Goal: Task Accomplishment & Management: Manage account settings

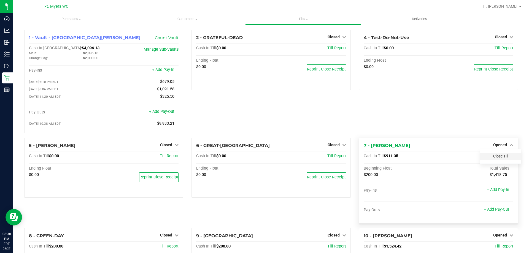
click at [493, 158] on link "Close Till" at bounding box center [500, 156] width 15 height 4
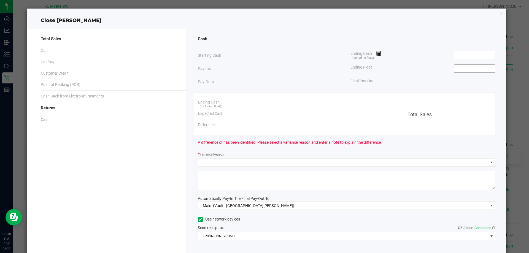
click at [460, 68] on input at bounding box center [474, 69] width 40 height 8
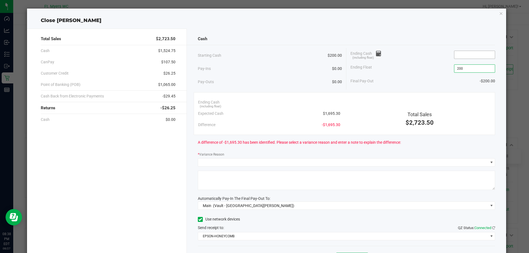
click at [470, 55] on input at bounding box center [474, 55] width 40 height 8
type input "$200.00"
click at [370, 112] on div "Total Sales" at bounding box center [419, 114] width 142 height 7
click at [469, 56] on input "$1,681.30" at bounding box center [474, 55] width 40 height 8
click at [372, 111] on div "Total Sales" at bounding box center [419, 114] width 142 height 7
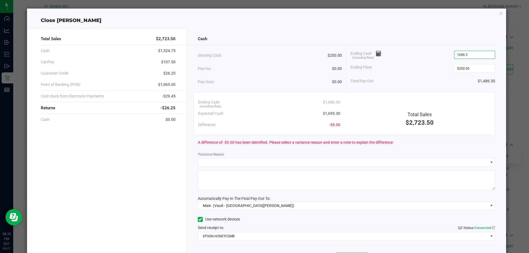
click at [475, 53] on input "1686.3" at bounding box center [474, 55] width 40 height 8
click at [477, 56] on input "1686.3" at bounding box center [474, 55] width 40 height 8
click at [467, 55] on input "1695" at bounding box center [474, 55] width 40 height 8
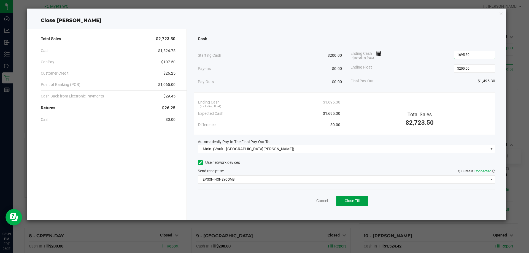
type input "$1,695.30"
click at [359, 198] on button "Close Till" at bounding box center [352, 201] width 32 height 10
drag, startPoint x: 501, startPoint y: 13, endPoint x: 481, endPoint y: 69, distance: 59.7
click at [501, 13] on icon "button" at bounding box center [501, 13] width 4 height 7
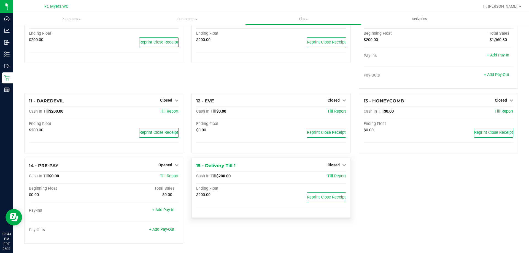
scroll to position [202, 0]
click at [173, 164] on link "Opened" at bounding box center [168, 164] width 20 height 4
click at [165, 174] on link "Close Till" at bounding box center [166, 175] width 15 height 4
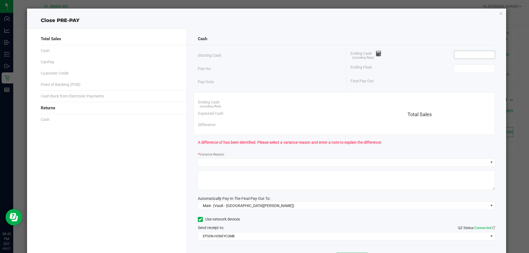
click at [460, 53] on input at bounding box center [474, 55] width 40 height 8
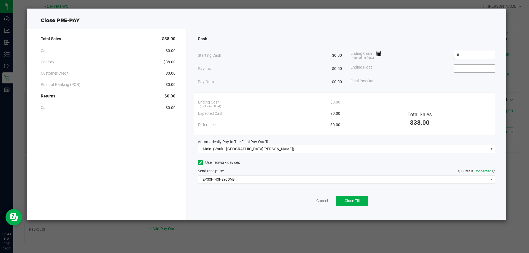
type input "$0.00"
click at [463, 71] on input at bounding box center [474, 69] width 40 height 8
type input "$0.00"
click at [353, 203] on span "Close Till" at bounding box center [351, 200] width 15 height 4
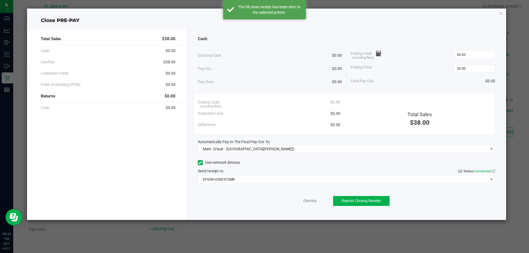
click at [500, 12] on icon "button" at bounding box center [501, 13] width 4 height 7
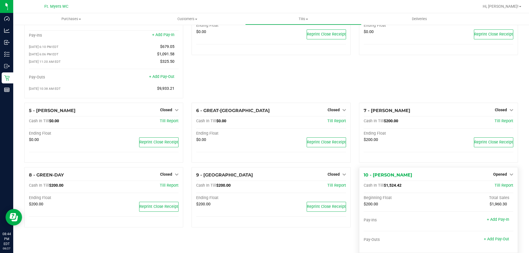
scroll to position [83, 0]
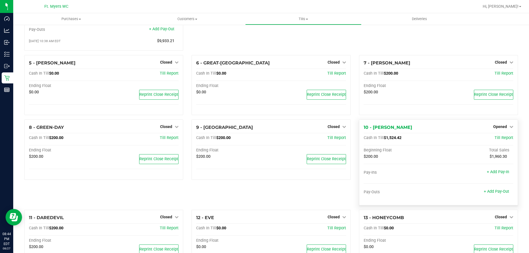
click at [493, 126] on div "Opened" at bounding box center [503, 126] width 20 height 7
click at [493, 126] on span "Opened" at bounding box center [500, 126] width 14 height 4
click at [493, 140] on link "Close Till" at bounding box center [500, 138] width 15 height 4
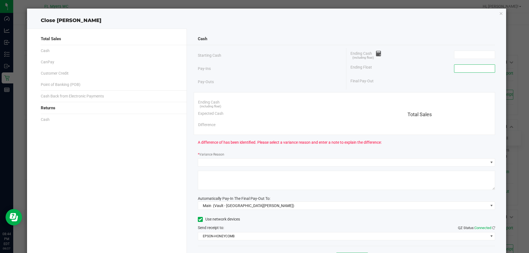
click at [460, 68] on input at bounding box center [474, 69] width 40 height 8
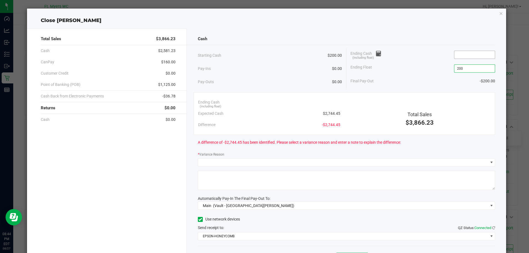
type input "$200.00"
click at [463, 55] on input at bounding box center [474, 55] width 40 height 8
click at [368, 122] on div "$3,866.23" at bounding box center [419, 122] width 142 height 9
click at [482, 55] on input "$2,404.48" at bounding box center [474, 55] width 40 height 8
type input "2404.48"
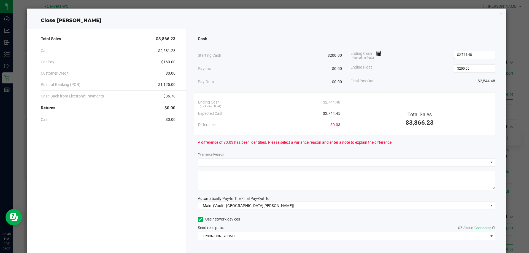
click at [378, 111] on div "Total Sales" at bounding box center [419, 114] width 142 height 7
click at [478, 55] on input "$2,744.48" at bounding box center [474, 55] width 40 height 8
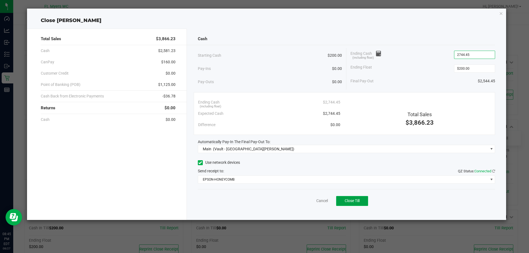
type input "$2,744.45"
click at [352, 203] on button "Close Till" at bounding box center [352, 201] width 32 height 10
click at [499, 13] on icon "button" at bounding box center [501, 13] width 4 height 7
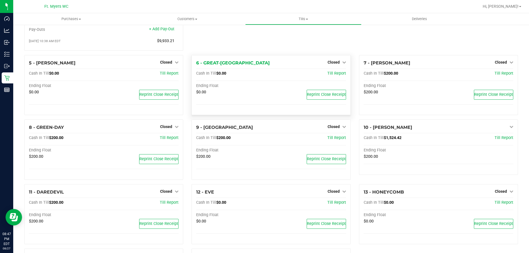
scroll to position [0, 0]
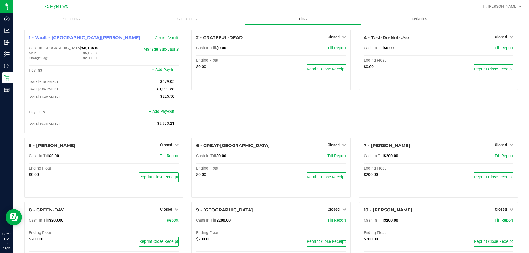
click at [303, 20] on span "Tills" at bounding box center [302, 19] width 115 height 5
click at [278, 39] on span "Reconcile e-payments" at bounding box center [272, 39] width 55 height 5
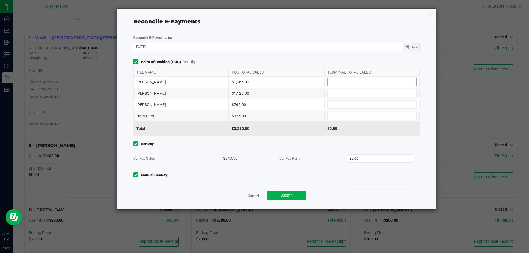
click at [339, 85] on input at bounding box center [371, 82] width 89 height 8
type input "$1,065.00"
type input "$1,125.00"
type input "$765.00"
click at [378, 157] on input "$0.00" at bounding box center [380, 159] width 67 height 8
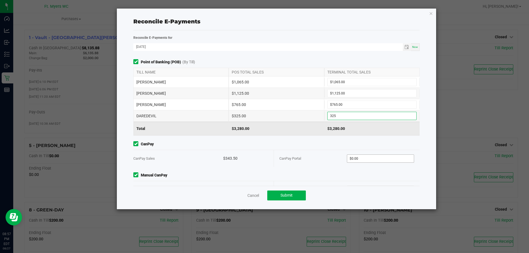
type input "$325.00"
type input "$343.50"
click at [330, 147] on span "CanPay" at bounding box center [276, 144] width 286 height 6
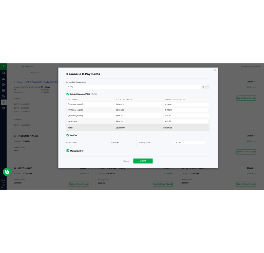
scroll to position [17, 0]
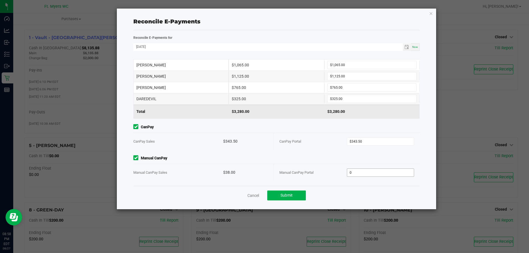
click at [378, 173] on input "0" at bounding box center [380, 173] width 67 height 8
type input "$38.00"
click at [307, 160] on span "Manual CanPay" at bounding box center [276, 158] width 286 height 6
click at [291, 192] on button "Submit" at bounding box center [286, 195] width 39 height 10
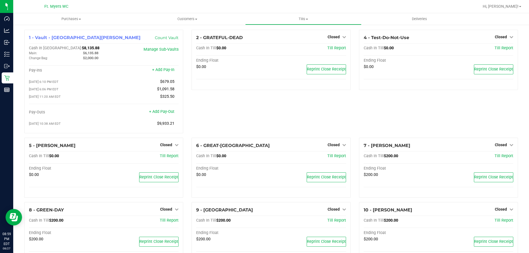
drag, startPoint x: 163, startPoint y: 105, endPoint x: 195, endPoint y: 94, distance: 34.3
click at [195, 94] on div "2 - GRATEFUL-DEAD Closed Open Till Cash In Till $0.00 Till Report Ending Float …" at bounding box center [270, 84] width 167 height 108
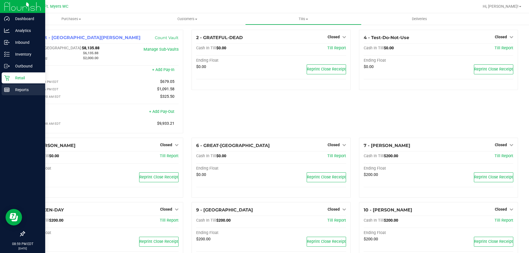
click at [13, 92] on p "Reports" at bounding box center [26, 89] width 33 height 7
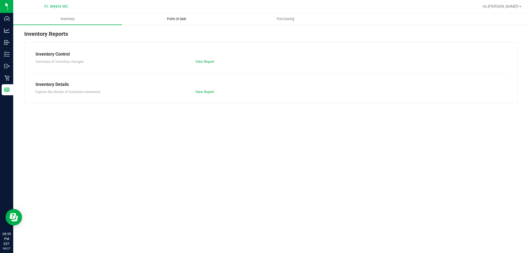
click at [175, 21] on span "Point of Sale" at bounding box center [176, 19] width 34 height 5
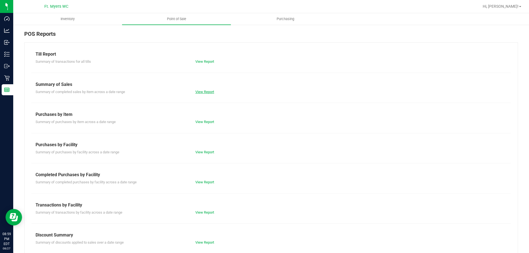
click at [202, 92] on link "View Report" at bounding box center [204, 92] width 19 height 4
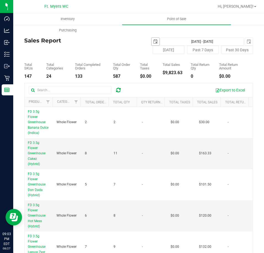
click at [154, 39] on span "select" at bounding box center [155, 42] width 8 height 8
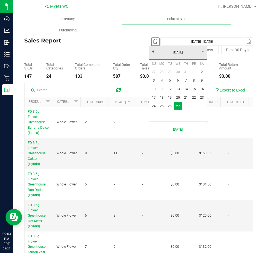
scroll to position [0, 14]
click at [154, 105] on link "24" at bounding box center [154, 106] width 8 height 9
type input "[DATE]"
type input "[DATE] - [DATE]"
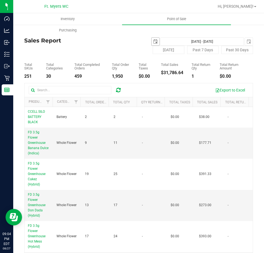
click at [155, 42] on span "select" at bounding box center [155, 42] width 8 height 8
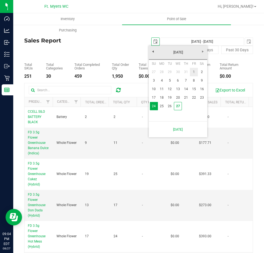
click at [194, 72] on link "1" at bounding box center [194, 72] width 8 height 9
type input "[DATE]"
type input "[DATE] - [DATE]"
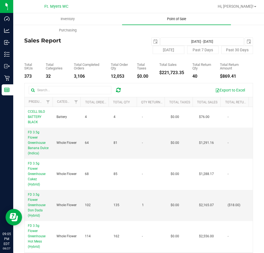
click at [176, 18] on span "Point of Sale" at bounding box center [176, 19] width 34 height 5
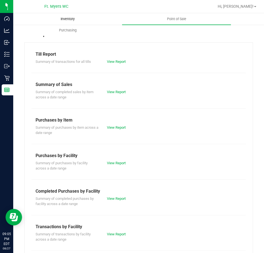
click at [65, 16] on uib-tab-heading "Inventory" at bounding box center [67, 18] width 108 height 11
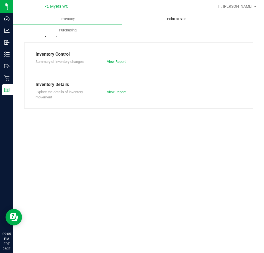
click at [175, 19] on span "Point of Sale" at bounding box center [176, 19] width 34 height 5
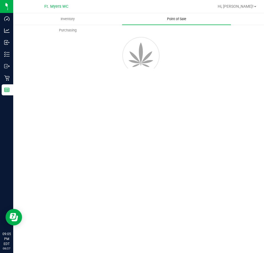
click at [183, 18] on span "Point of Sale" at bounding box center [176, 19] width 34 height 5
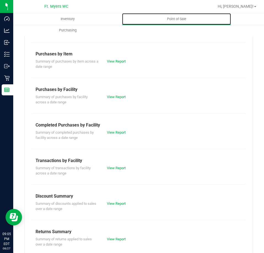
scroll to position [74, 0]
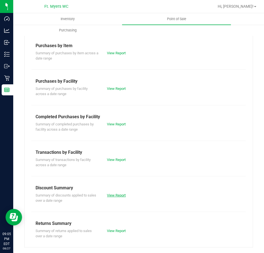
click at [111, 195] on link "View Report" at bounding box center [116, 195] width 19 height 4
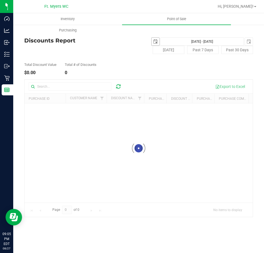
click at [156, 43] on span "select" at bounding box center [155, 41] width 4 height 4
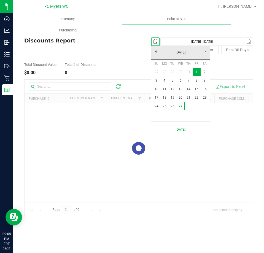
scroll to position [0, 14]
click at [179, 105] on link "27" at bounding box center [180, 106] width 8 height 9
type input "[DATE]"
type input "[DATE] - [DATE]"
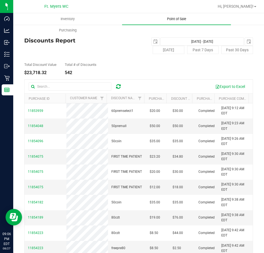
click at [176, 18] on span "Point of Sale" at bounding box center [176, 19] width 34 height 5
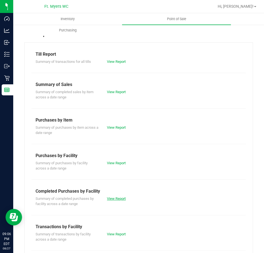
click at [121, 199] on link "View Report" at bounding box center [116, 198] width 19 height 4
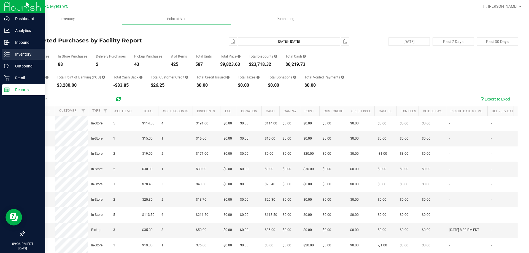
click at [21, 53] on p "Inventory" at bounding box center [26, 54] width 33 height 7
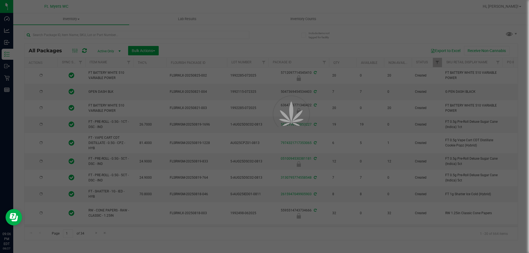
click at [302, 19] on div at bounding box center [264, 126] width 529 height 253
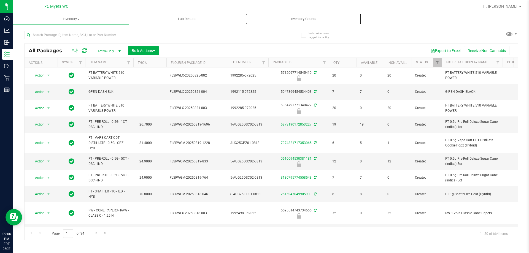
click at [302, 19] on span "Inventory Counts" at bounding box center [303, 19] width 41 height 5
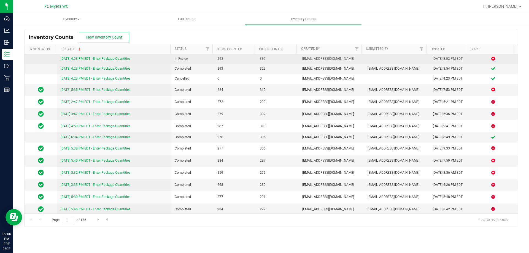
click at [114, 59] on link "[DATE] 4:03 PM EDT - Enter Package Quantities" at bounding box center [96, 59] width 70 height 4
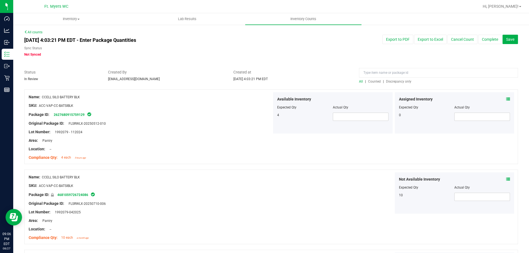
click at [401, 82] on span "Discrepancy only" at bounding box center [398, 82] width 25 height 4
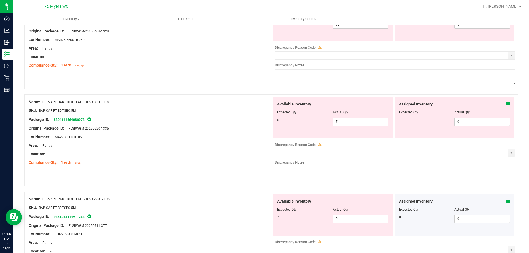
scroll to position [1799, 0]
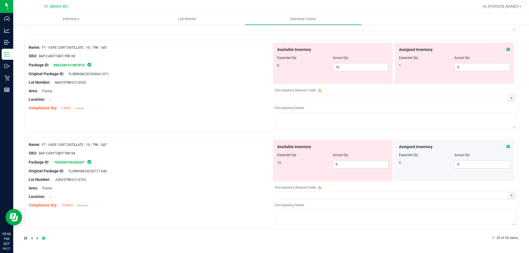
click at [44, 236] on div at bounding box center [147, 238] width 247 height 5
click at [42, 237] on icon at bounding box center [43, 237] width 2 height 3
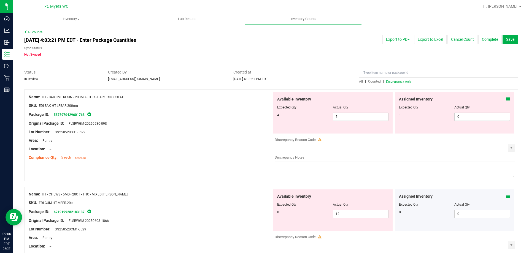
scroll to position [1313, 0]
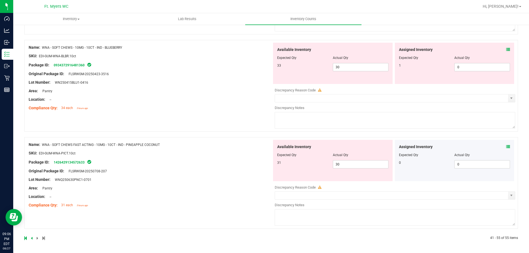
click at [506, 50] on icon at bounding box center [508, 50] width 4 height 4
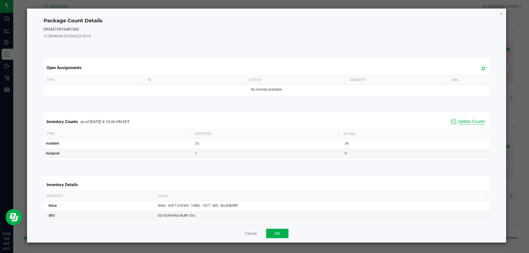
click at [469, 119] on span "Update Counts" at bounding box center [471, 122] width 27 height 6
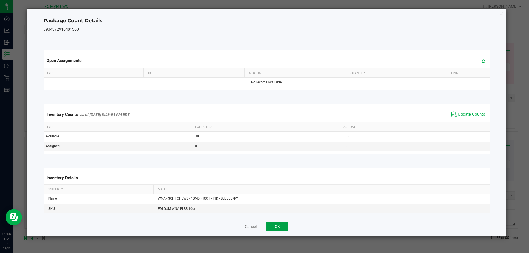
click at [282, 226] on button "OK" at bounding box center [277, 226] width 22 height 9
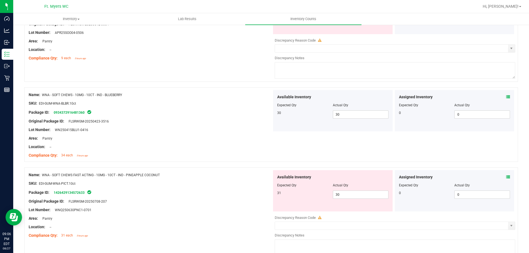
scroll to position [1296, 0]
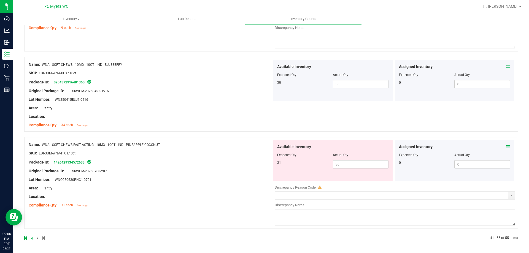
click at [506, 145] on icon at bounding box center [508, 147] width 4 height 4
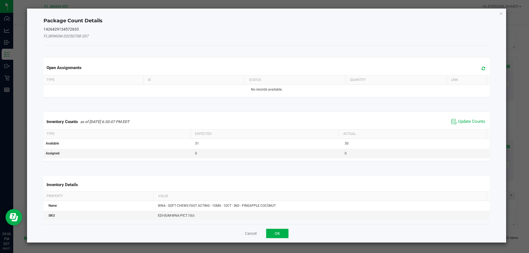
click at [472, 126] on div "Inventory Counts as of [DATE] 6:30:07 PM EDT Update Counts" at bounding box center [266, 121] width 448 height 15
click at [469, 121] on span "Update Counts" at bounding box center [471, 122] width 27 height 6
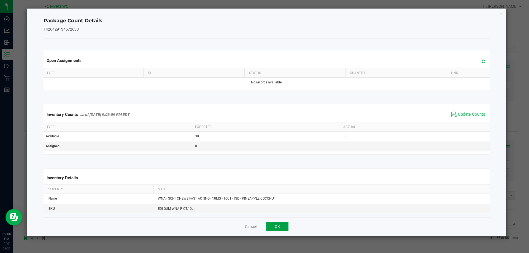
click at [274, 222] on button "OK" at bounding box center [277, 226] width 22 height 9
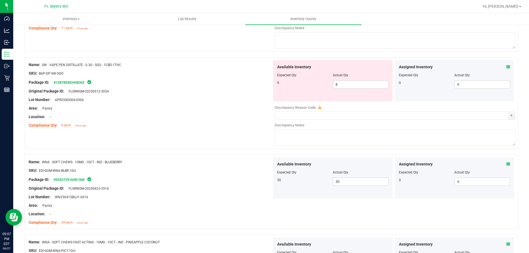
scroll to position [1169, 0]
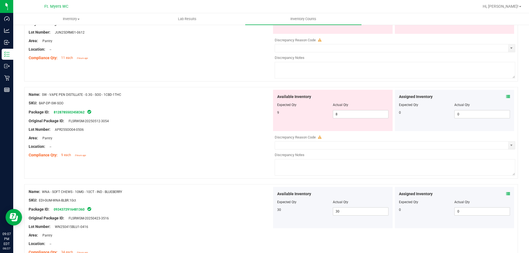
click at [501, 96] on div "Assigned Inventory" at bounding box center [454, 97] width 111 height 6
click at [506, 96] on icon at bounding box center [508, 97] width 4 height 4
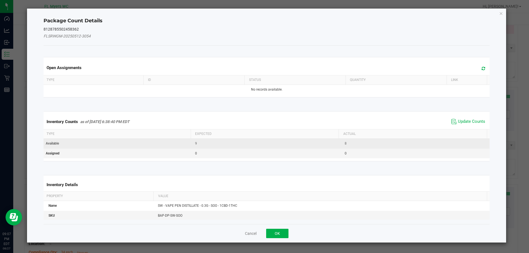
drag, startPoint x: 467, startPoint y: 121, endPoint x: 436, endPoint y: 141, distance: 36.8
click at [467, 121] on span "Update Counts" at bounding box center [471, 122] width 27 height 6
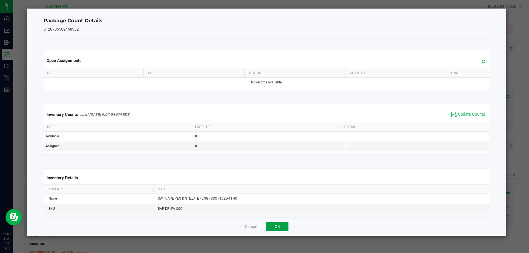
click at [274, 229] on button "OK" at bounding box center [277, 226] width 22 height 9
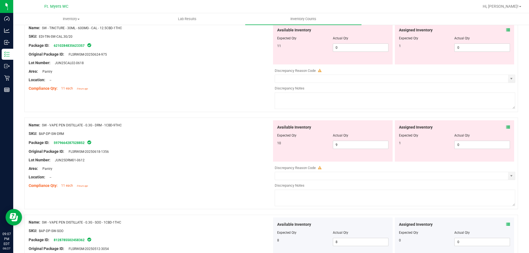
scroll to position [1031, 0]
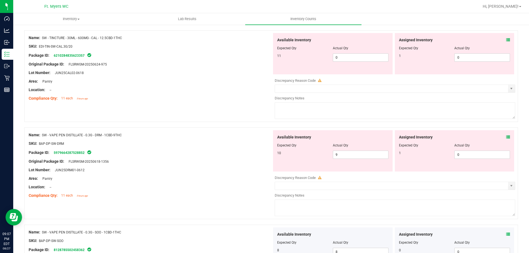
click at [506, 139] on icon at bounding box center [508, 137] width 4 height 4
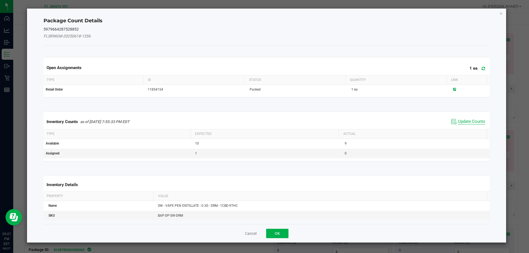
click at [469, 122] on span "Update Counts" at bounding box center [471, 122] width 27 height 6
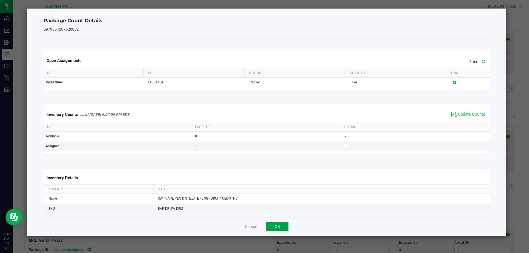
click at [279, 229] on button "OK" at bounding box center [277, 226] width 22 height 9
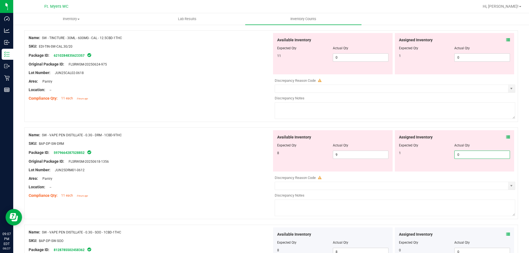
click at [463, 153] on span "0 0" at bounding box center [482, 155] width 56 height 8
type input "01"
type input "1"
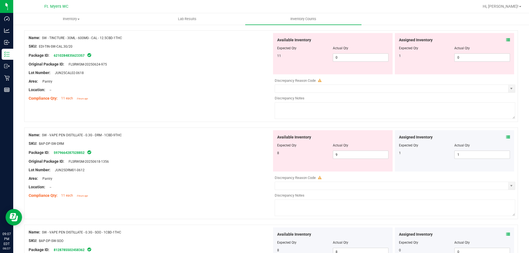
click at [506, 41] on icon at bounding box center [508, 40] width 4 height 4
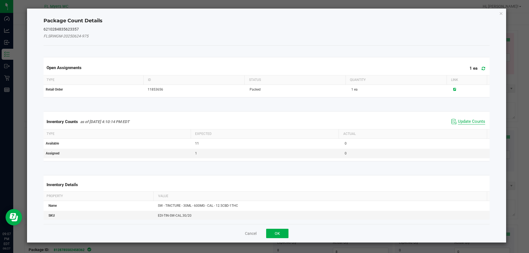
click at [472, 119] on span "Update Counts" at bounding box center [471, 122] width 27 height 6
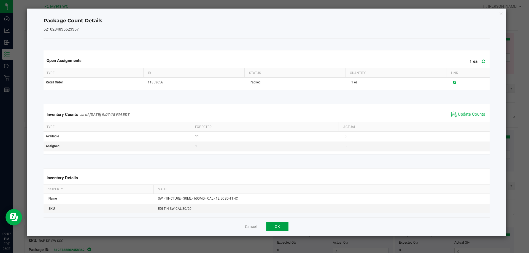
click at [280, 225] on button "OK" at bounding box center [277, 226] width 22 height 9
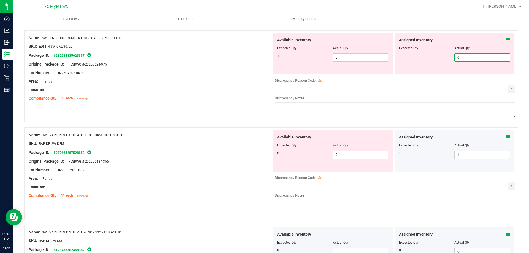
click at [466, 56] on span "0 0" at bounding box center [482, 57] width 56 height 8
type input "01"
type input "1"
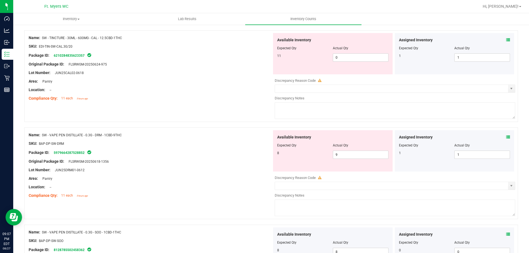
click at [188, 66] on div "Original Package ID: FLSRWGM-20250624-975" at bounding box center [150, 64] width 243 height 6
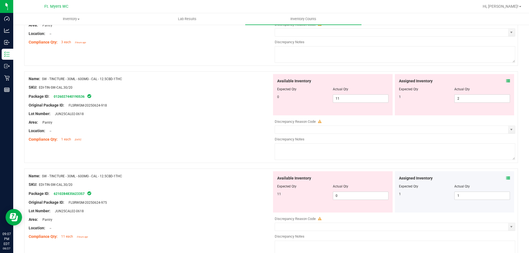
scroll to position [866, 0]
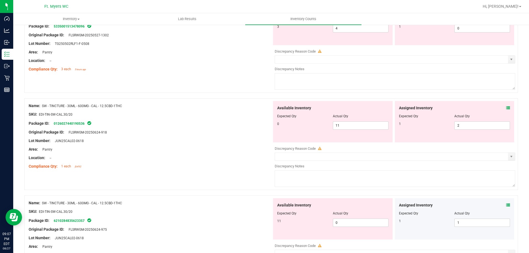
click at [506, 107] on icon at bounding box center [508, 108] width 4 height 4
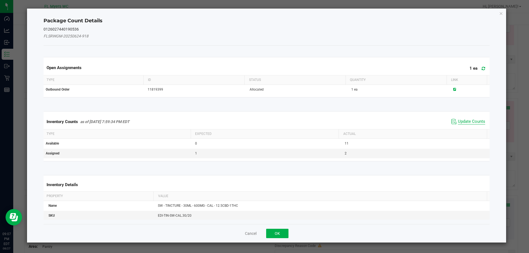
click at [469, 124] on span "Update Counts" at bounding box center [471, 122] width 27 height 6
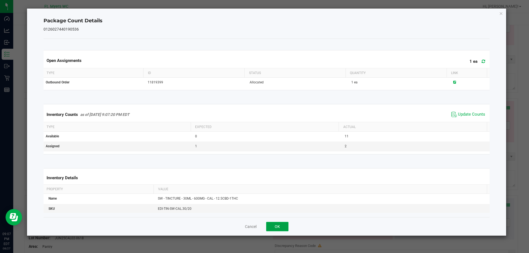
click at [271, 231] on button "OK" at bounding box center [277, 226] width 22 height 9
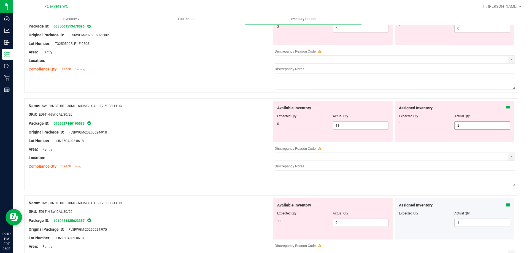
click at [470, 126] on span "2 2" at bounding box center [482, 125] width 56 height 8
type input "1"
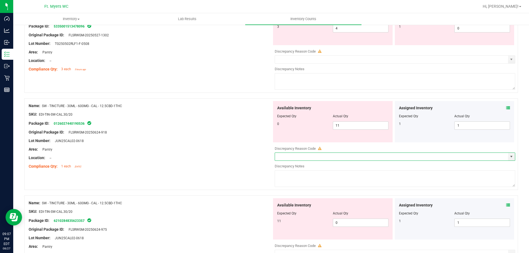
click at [232, 122] on div "Package ID: 0126027440190536" at bounding box center [150, 123] width 243 height 7
drag, startPoint x: 347, startPoint y: 126, endPoint x: 300, endPoint y: 124, distance: 47.4
click at [300, 124] on div "0 11 11" at bounding box center [332, 125] width 111 height 8
type input "0"
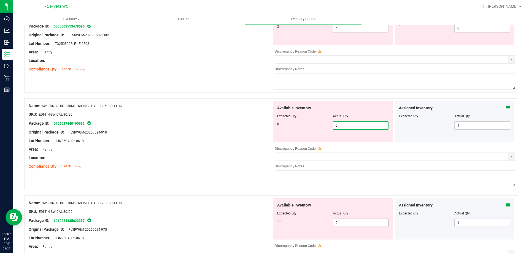
click at [347, 225] on div "Available Inventory Expected Qty Actual Qty 11 0 0" at bounding box center [393, 241] width 243 height 87
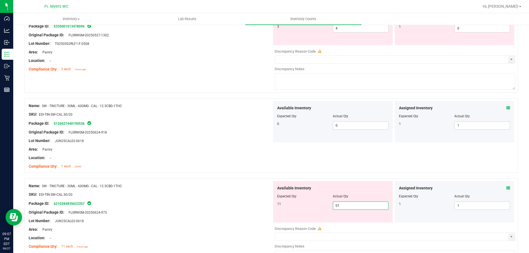
type input "011"
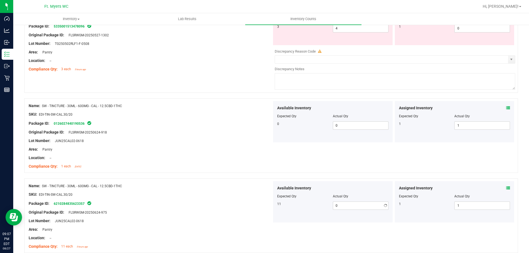
type input "11"
click at [192, 151] on div "Area: Pantry" at bounding box center [150, 149] width 243 height 6
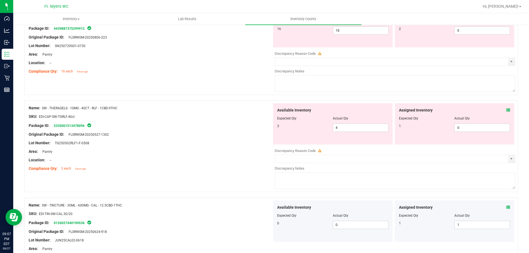
scroll to position [756, 0]
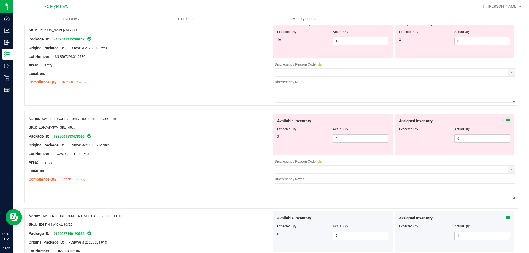
click at [506, 120] on icon at bounding box center [508, 121] width 4 height 4
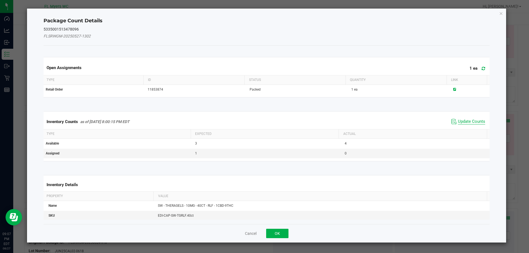
click at [470, 120] on span "Update Counts" at bounding box center [471, 122] width 27 height 6
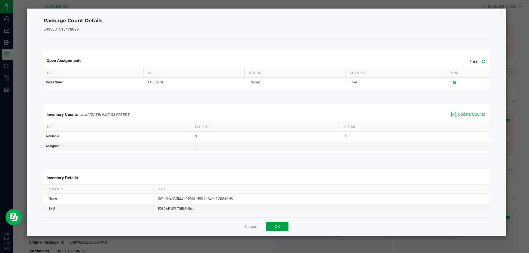
click at [278, 226] on button "OK" at bounding box center [277, 226] width 22 height 9
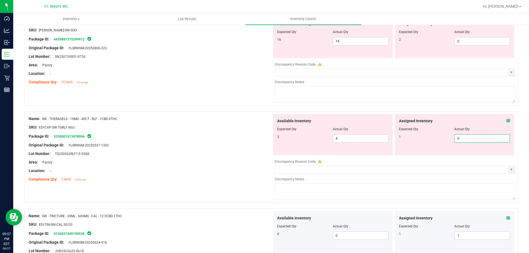
click at [484, 140] on span "0 0" at bounding box center [482, 138] width 56 height 8
type input "01"
type input "1"
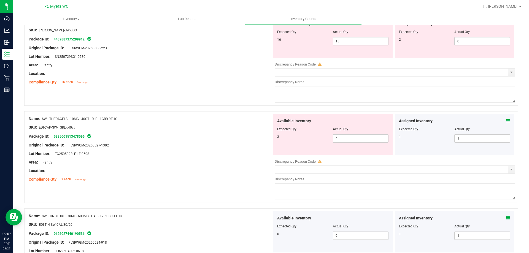
click at [227, 126] on div "SKU: EDI-CAP-SW-TGRLF.40ct" at bounding box center [150, 127] width 243 height 6
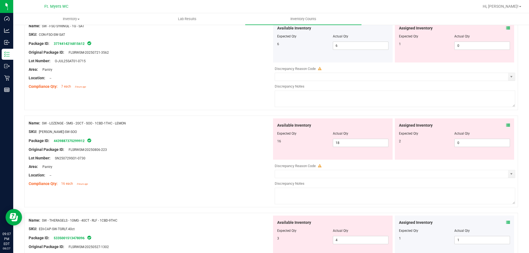
scroll to position [646, 0]
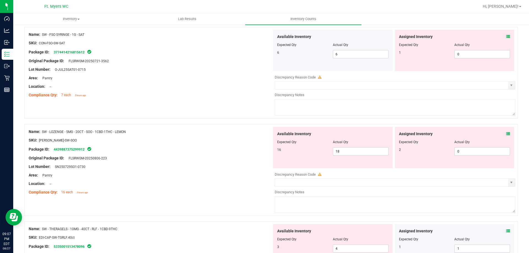
click at [506, 134] on icon at bounding box center [508, 134] width 4 height 4
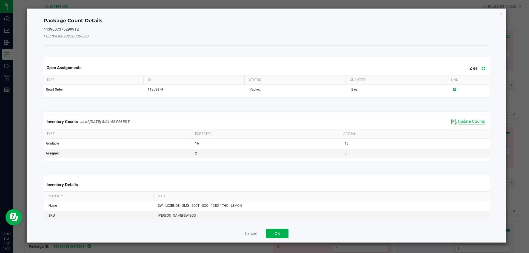
click at [470, 121] on span "Update Counts" at bounding box center [471, 122] width 27 height 6
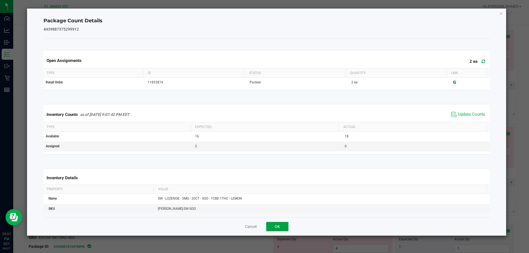
click at [268, 228] on button "OK" at bounding box center [277, 226] width 22 height 9
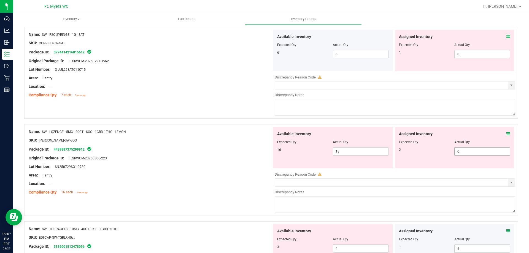
click at [462, 151] on span "0 0" at bounding box center [482, 151] width 56 height 8
type input "02"
type input "2"
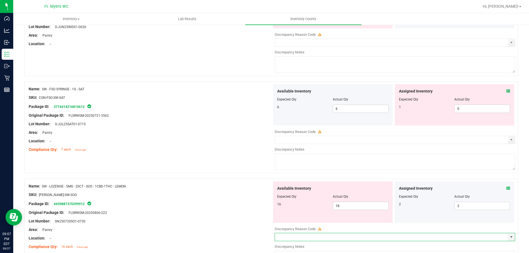
scroll to position [590, 0]
click at [506, 89] on span at bounding box center [508, 92] width 4 height 6
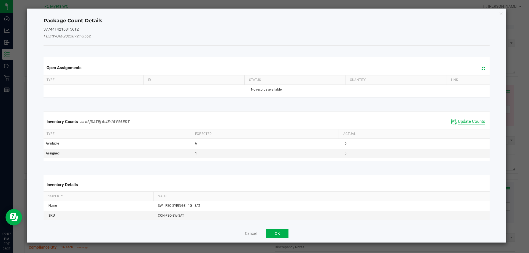
click at [465, 119] on span "Update Counts" at bounding box center [471, 122] width 27 height 6
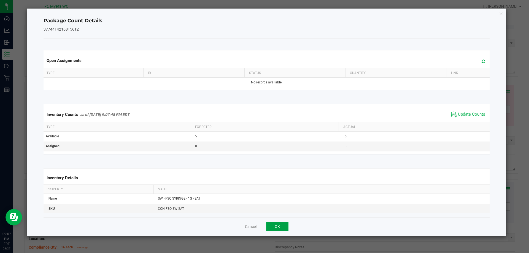
click at [284, 227] on button "OK" at bounding box center [277, 226] width 22 height 9
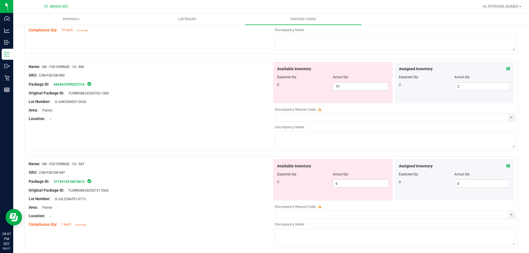
scroll to position [508, 0]
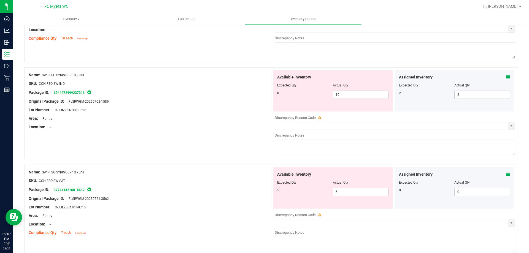
click at [506, 75] on icon at bounding box center [508, 77] width 4 height 4
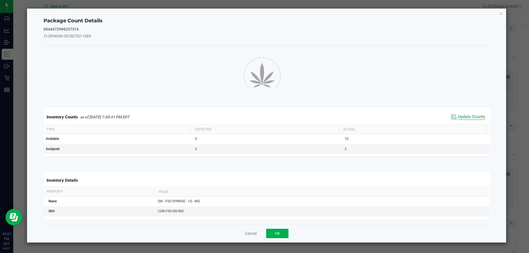
click at [464, 116] on span "Update Counts" at bounding box center [471, 117] width 27 height 6
click at [277, 233] on div "Cancel OK" at bounding box center [266, 233] width 446 height 18
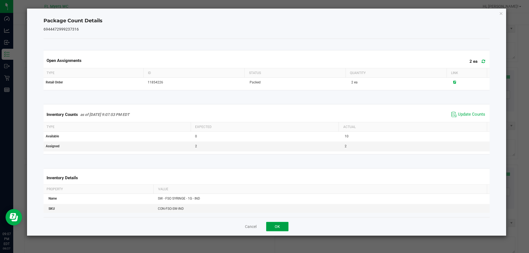
click at [276, 226] on button "OK" at bounding box center [277, 226] width 22 height 9
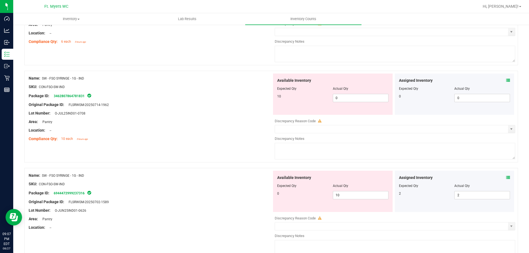
scroll to position [398, 0]
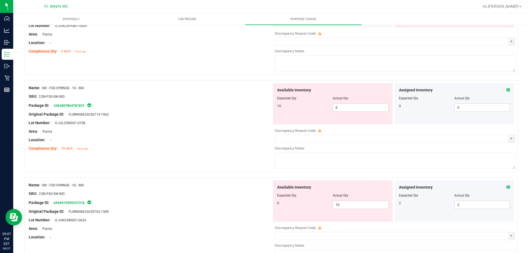
click at [506, 88] on span at bounding box center [508, 90] width 4 height 6
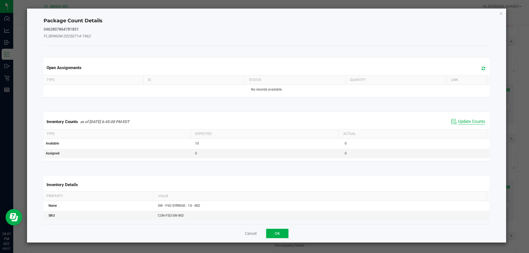
click at [468, 120] on span "Update Counts" at bounding box center [471, 122] width 27 height 6
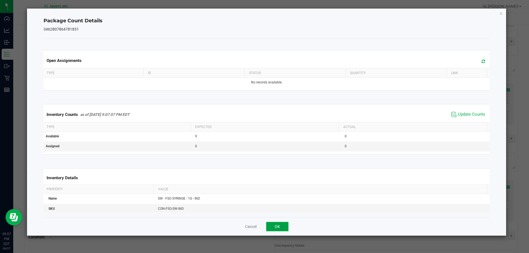
click at [280, 227] on button "OK" at bounding box center [277, 226] width 22 height 9
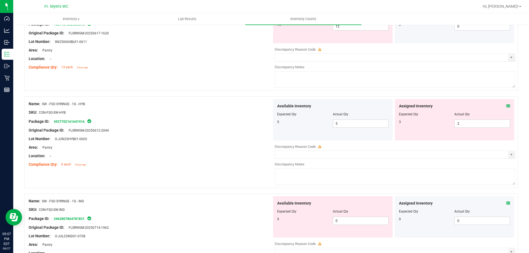
scroll to position [260, 0]
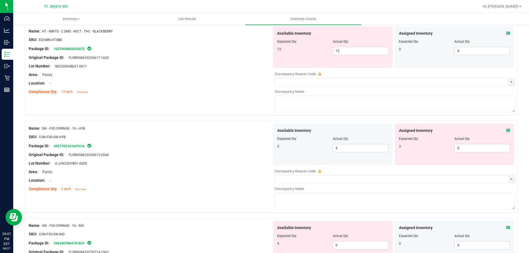
click at [506, 129] on icon at bounding box center [508, 131] width 4 height 4
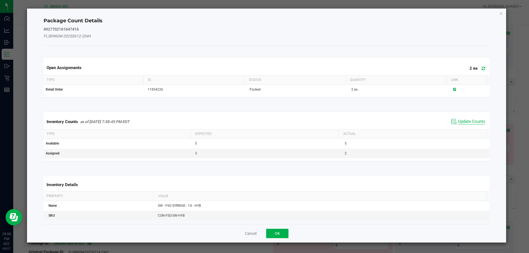
click at [469, 120] on span "Update Counts" at bounding box center [471, 122] width 27 height 6
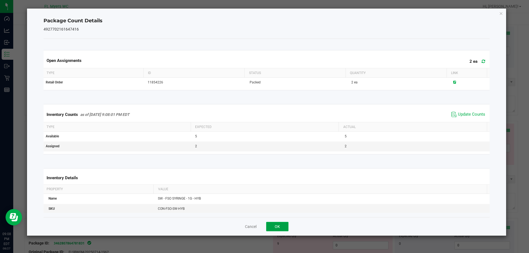
click at [282, 224] on button "OK" at bounding box center [277, 226] width 22 height 9
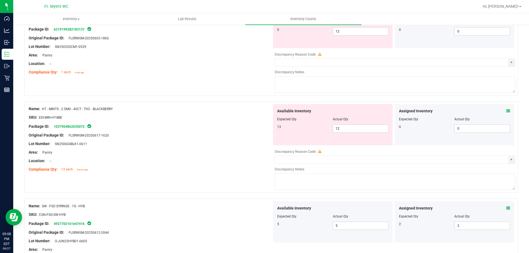
scroll to position [178, 0]
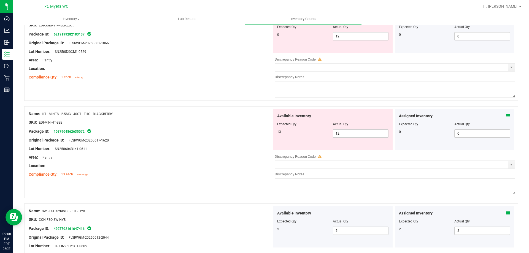
click at [506, 115] on icon at bounding box center [508, 116] width 4 height 4
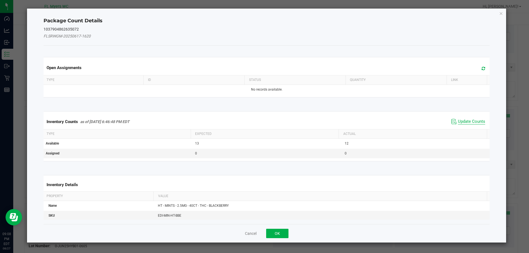
click at [465, 120] on span "Update Counts" at bounding box center [471, 122] width 27 height 6
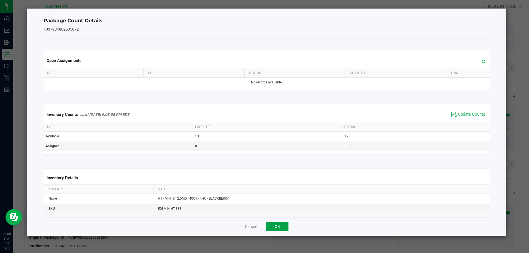
click at [280, 231] on button "OK" at bounding box center [277, 226] width 22 height 9
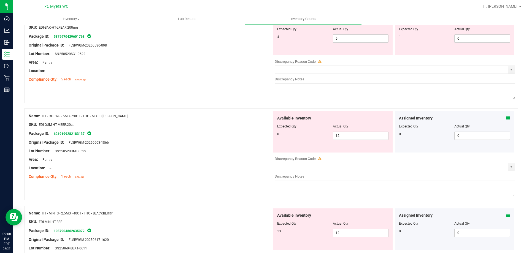
scroll to position [67, 0]
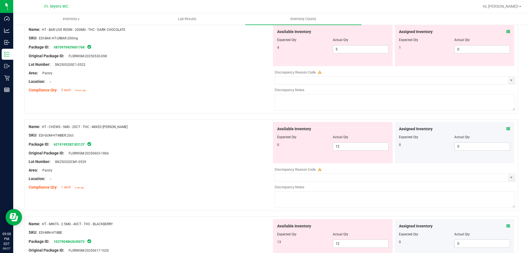
click at [506, 130] on div "Assigned Inventory Expected Qty Actual Qty 0 0 0" at bounding box center [453, 142] width 119 height 41
click at [506, 129] on icon at bounding box center [508, 129] width 4 height 4
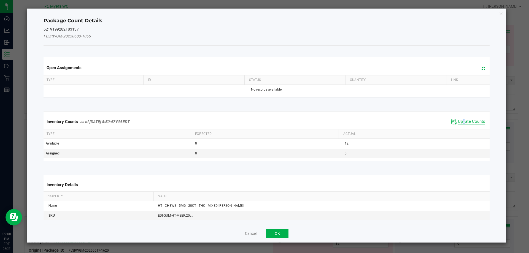
click at [460, 120] on span "Update Counts" at bounding box center [471, 122] width 27 height 6
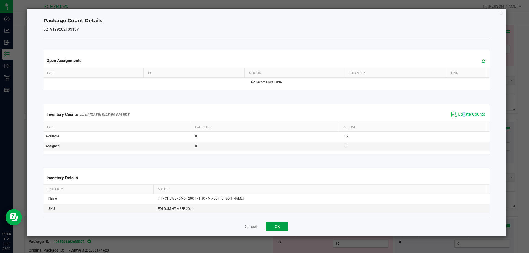
click at [277, 227] on button "OK" at bounding box center [277, 226] width 22 height 9
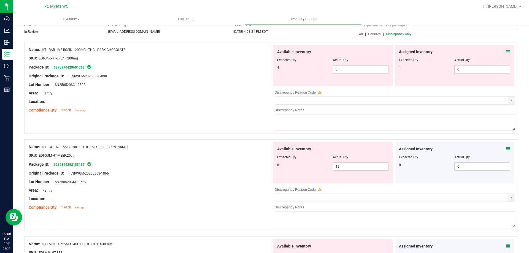
scroll to position [0, 0]
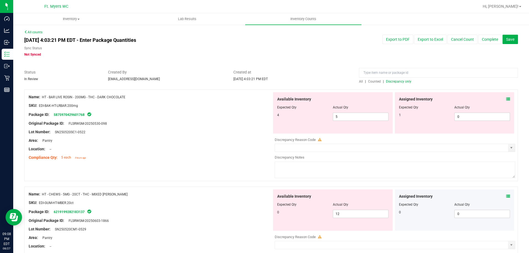
click at [501, 99] on div "Assigned Inventory" at bounding box center [454, 99] width 111 height 6
click at [506, 99] on icon at bounding box center [508, 99] width 4 height 4
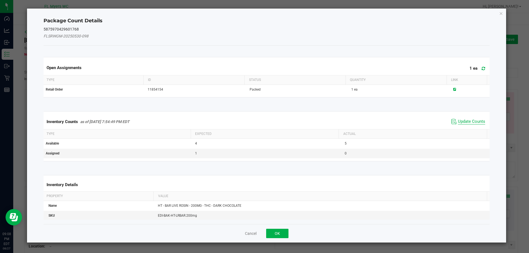
click at [466, 124] on span "Update Counts" at bounding box center [471, 122] width 27 height 6
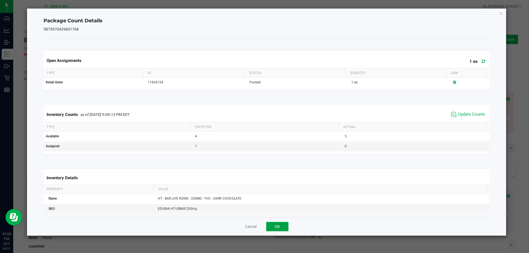
click at [276, 223] on button "OK" at bounding box center [277, 226] width 22 height 9
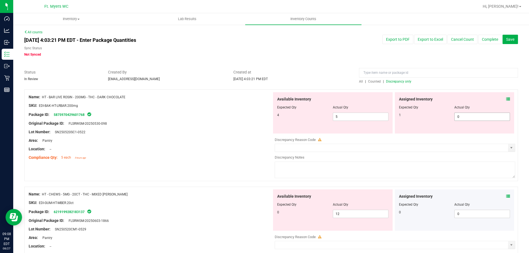
click at [470, 113] on span "0 0" at bounding box center [482, 117] width 56 height 8
type input "01"
type input "1"
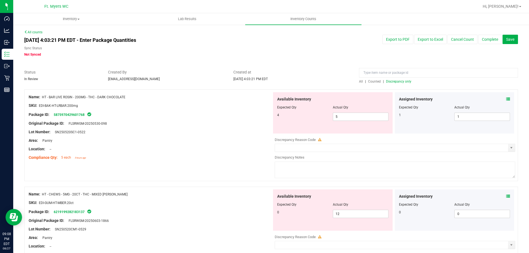
click at [224, 157] on div "Compliance Qty: 5 each 5 hours ago" at bounding box center [150, 158] width 243 height 6
click at [503, 42] on button "Save" at bounding box center [509, 39] width 15 height 9
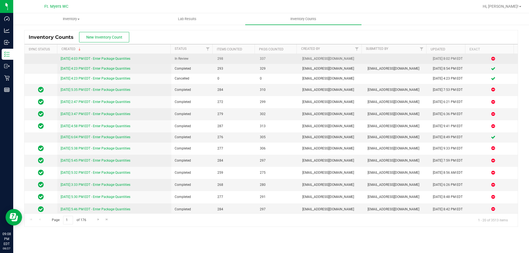
click at [98, 58] on link "[DATE] 4:03 PM EDT - Enter Package Quantities" at bounding box center [96, 59] width 70 height 4
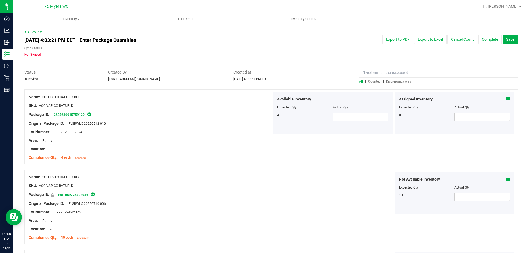
click at [395, 81] on span "Discrepancy only" at bounding box center [398, 82] width 25 height 4
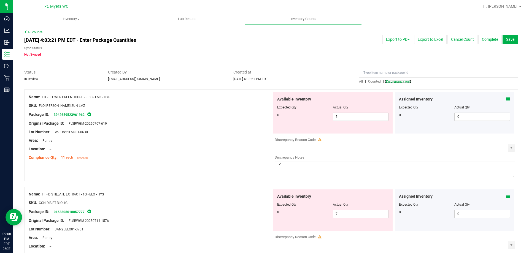
scroll to position [1799, 0]
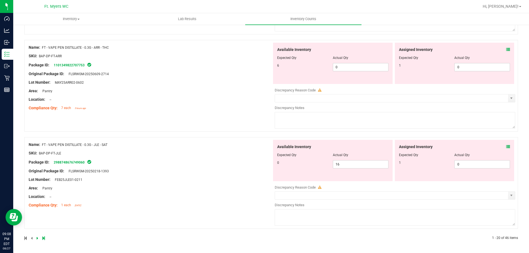
click at [43, 238] on icon at bounding box center [43, 237] width 2 height 3
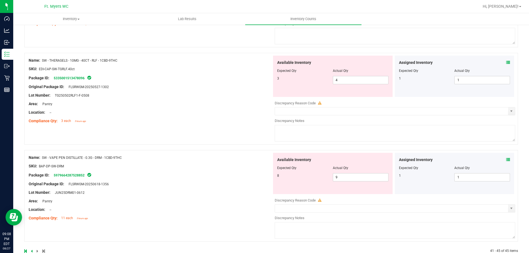
scroll to position [341, 0]
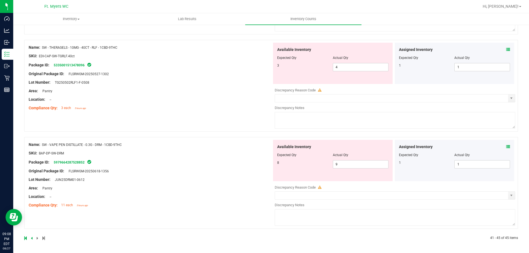
click at [506, 148] on div "Assigned Inventory Expected Qty Actual Qty 1 1 1" at bounding box center [453, 160] width 119 height 41
click at [506, 148] on icon at bounding box center [508, 147] width 4 height 4
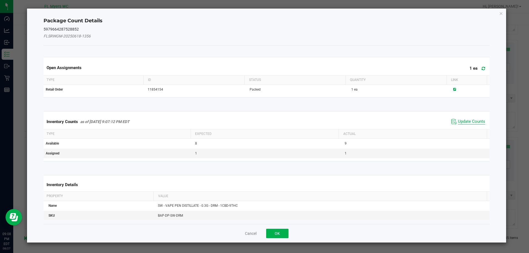
click at [467, 124] on span "Update Counts" at bounding box center [471, 122] width 27 height 6
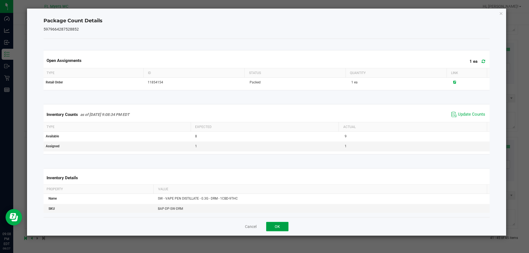
click at [282, 226] on button "OK" at bounding box center [277, 226] width 22 height 9
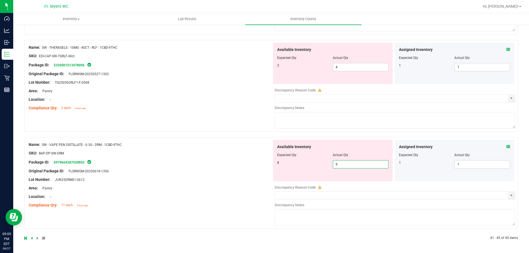
click at [352, 166] on span "9 9" at bounding box center [361, 164] width 56 height 8
type input "8"
click at [217, 165] on div "Name: SW - VAPE PEN DISTILLATE - 0.3G - DRM - 1CBD-9THC SKU: BAP-DP-SW-DRM Pack…" at bounding box center [150, 175] width 243 height 70
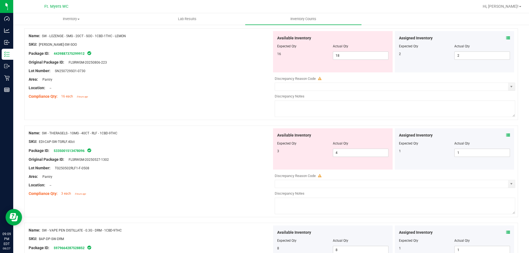
scroll to position [241, 0]
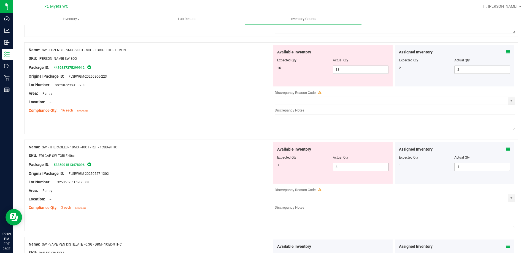
click at [359, 167] on input "4" at bounding box center [360, 167] width 55 height 8
type input "3"
click at [227, 94] on div "Area: Pantry" at bounding box center [150, 94] width 243 height 6
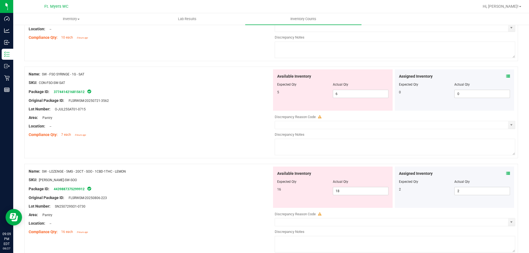
scroll to position [104, 0]
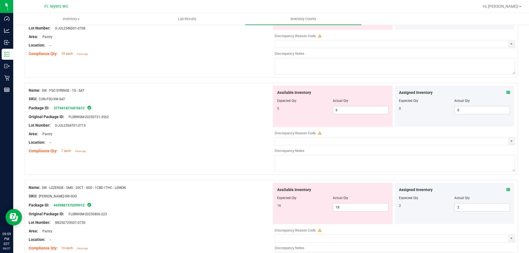
click at [506, 190] on icon at bounding box center [508, 190] width 4 height 4
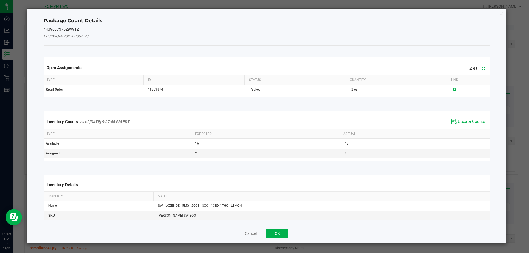
click at [469, 121] on span "Update Counts" at bounding box center [471, 122] width 27 height 6
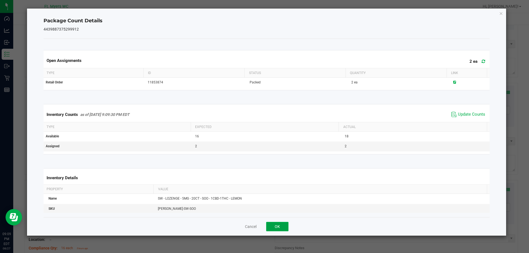
click at [281, 224] on button "OK" at bounding box center [277, 226] width 22 height 9
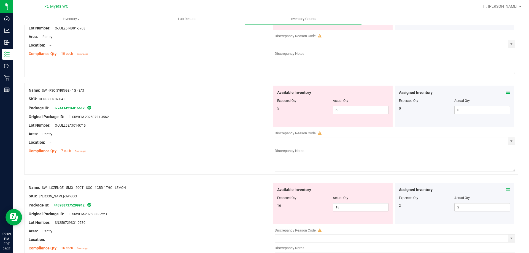
click at [506, 94] on icon at bounding box center [508, 93] width 4 height 4
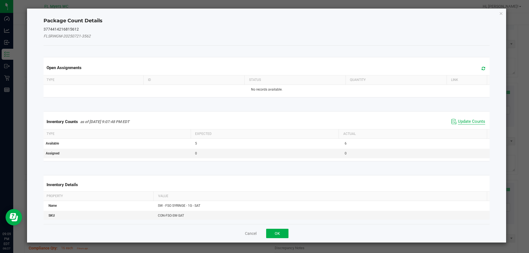
click at [472, 119] on span "Update Counts" at bounding box center [471, 122] width 27 height 6
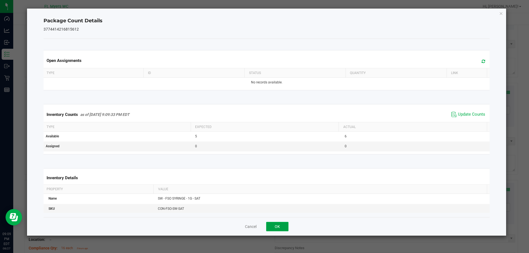
click at [274, 225] on button "OK" at bounding box center [277, 226] width 22 height 9
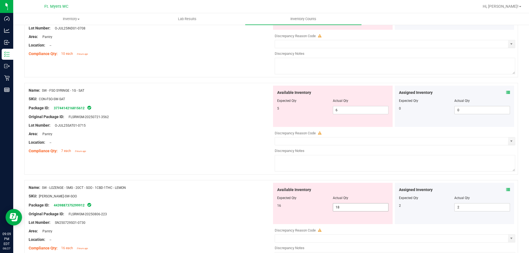
click at [359, 206] on input "18" at bounding box center [360, 207] width 55 height 8
type input "16"
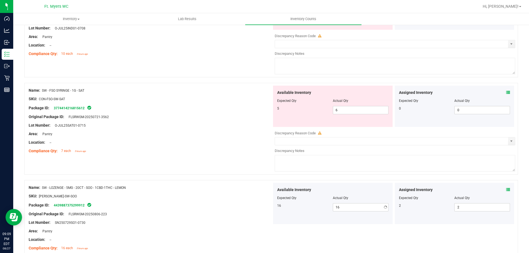
click at [183, 155] on div "Name: SW - FSO SYRINGE - 1G - SAT SKU: CON-FSO-SW-SAT Package ID: 3774414216815…" at bounding box center [150, 121] width 243 height 70
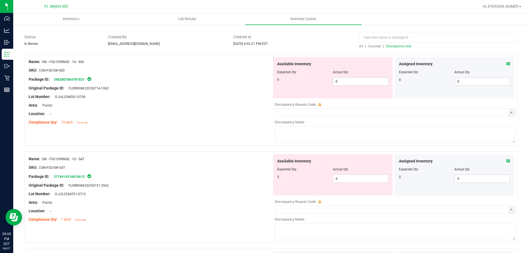
scroll to position [21, 0]
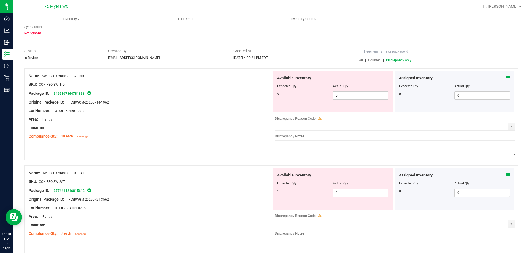
click at [506, 175] on icon at bounding box center [508, 175] width 4 height 4
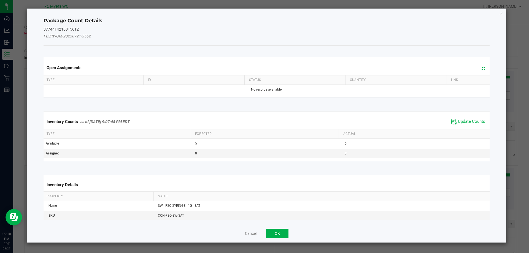
click at [465, 124] on span "Update Counts" at bounding box center [468, 122] width 37 height 8
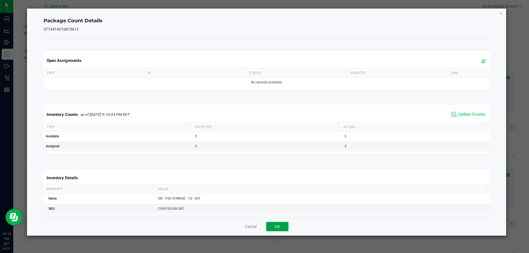
click at [280, 226] on button "OK" at bounding box center [277, 226] width 22 height 9
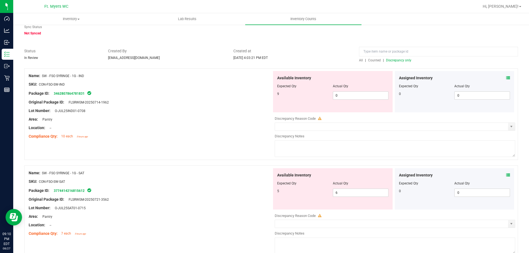
click at [506, 78] on icon at bounding box center [508, 78] width 4 height 4
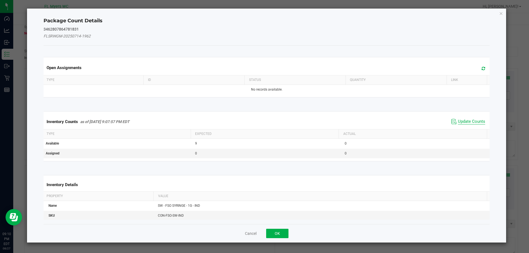
click at [467, 119] on span "Update Counts" at bounding box center [468, 122] width 37 height 8
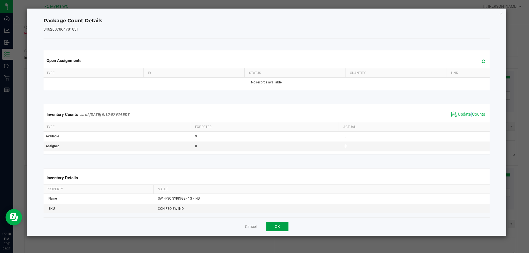
click at [277, 229] on button "OK" at bounding box center [277, 226] width 22 height 9
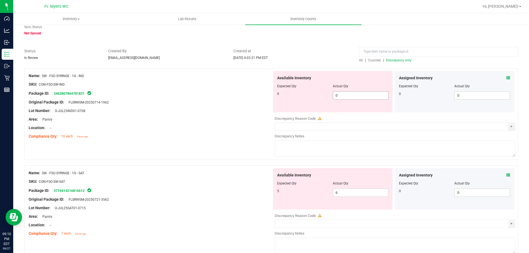
click at [355, 94] on input "0" at bounding box center [360, 96] width 55 height 8
type input "09"
type input "9"
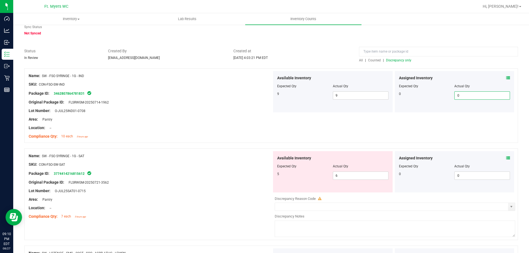
click at [318, 198] on icon at bounding box center [320, 199] width 4 height 4
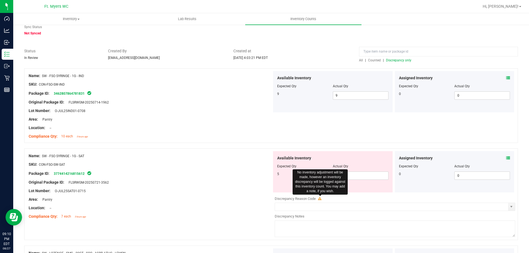
click at [318, 199] on icon at bounding box center [320, 199] width 4 height 4
click at [241, 196] on div at bounding box center [150, 195] width 243 height 3
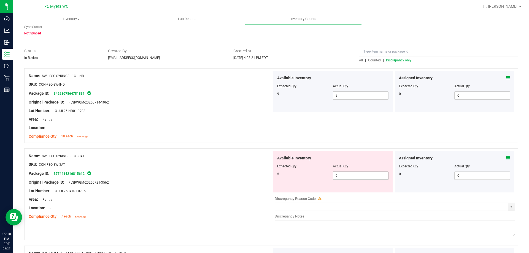
click at [348, 176] on input "6" at bounding box center [360, 176] width 55 height 8
type input "5"
click at [204, 197] on div "Area: Pantry" at bounding box center [150, 200] width 243 height 6
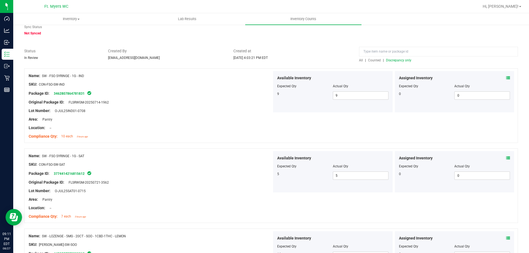
scroll to position [0, 0]
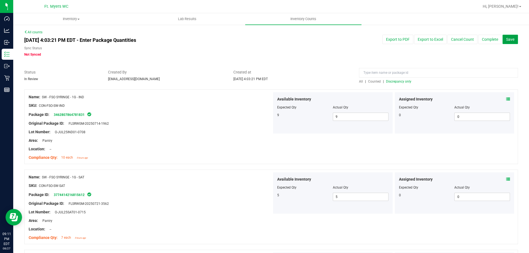
click at [506, 42] on button "Save" at bounding box center [509, 39] width 15 height 9
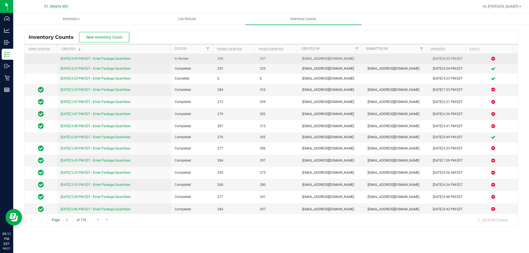
click at [111, 59] on link "[DATE] 4:03 PM EDT - Enter Package Quantities" at bounding box center [96, 59] width 70 height 4
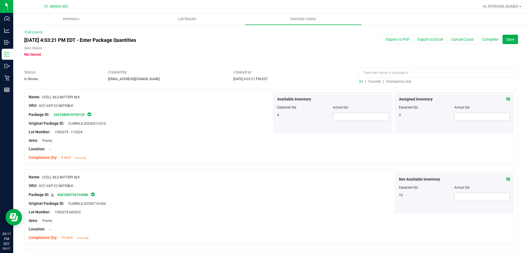
click at [394, 80] on span "Discrepancy only" at bounding box center [398, 82] width 25 height 4
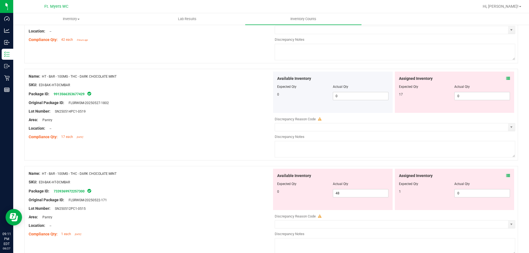
scroll to position [1799, 0]
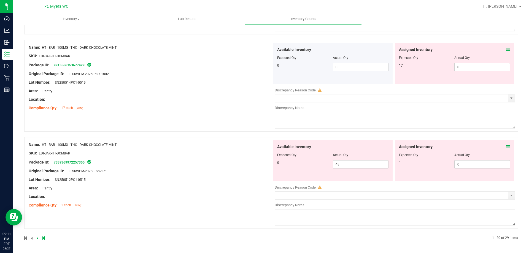
click at [45, 237] on div at bounding box center [147, 238] width 247 height 5
click at [44, 238] on icon at bounding box center [43, 237] width 2 height 3
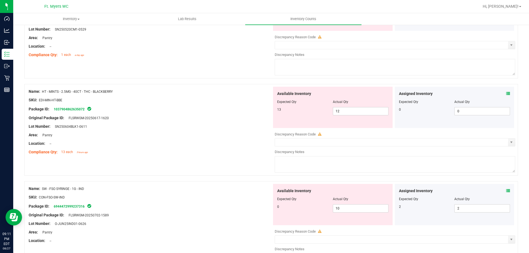
scroll to position [730, 0]
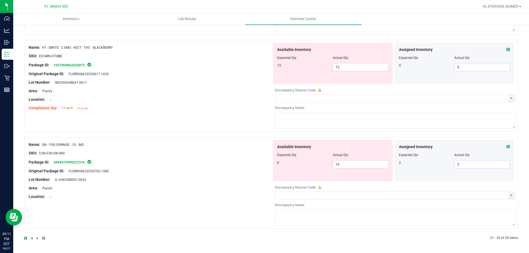
click at [506, 144] on span at bounding box center [508, 147] width 4 height 6
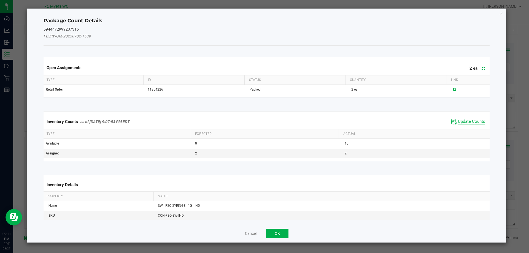
click at [473, 123] on span "Update Counts" at bounding box center [471, 122] width 27 height 6
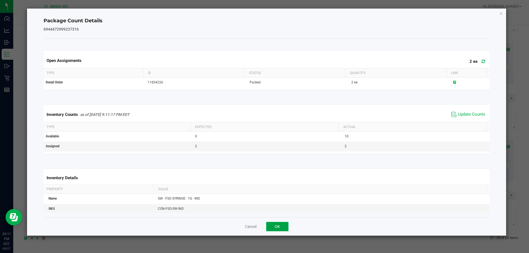
click at [274, 225] on button "OK" at bounding box center [277, 226] width 22 height 9
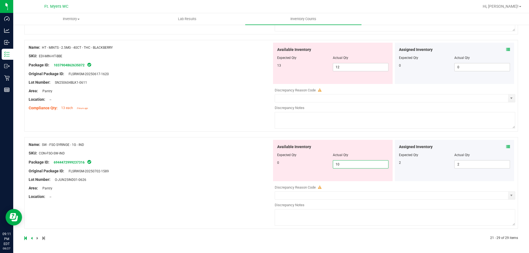
click at [350, 167] on span "10 10" at bounding box center [361, 164] width 56 height 8
type input "1"
type input "0"
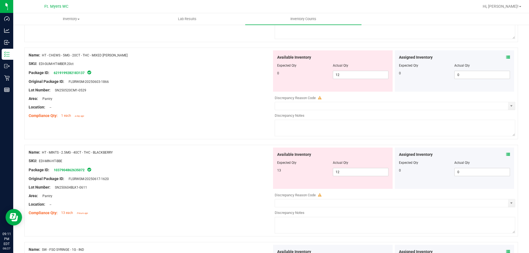
scroll to position [622, 0]
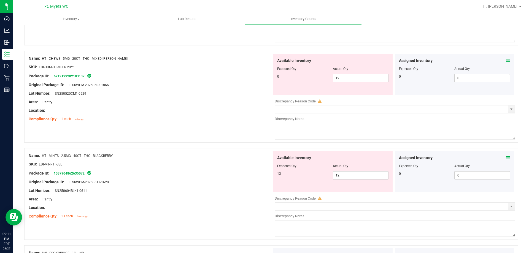
click at [231, 180] on div "Original Package ID: FLSRWGM-20250617-1620" at bounding box center [150, 182] width 243 height 6
click at [506, 156] on icon at bounding box center [508, 158] width 4 height 4
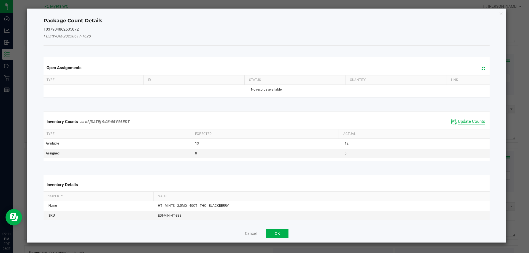
click at [463, 121] on span "Update Counts" at bounding box center [471, 122] width 27 height 6
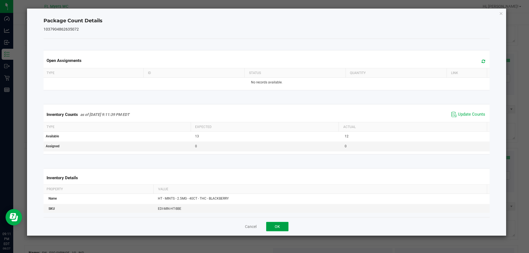
click at [279, 228] on button "OK" at bounding box center [277, 226] width 22 height 9
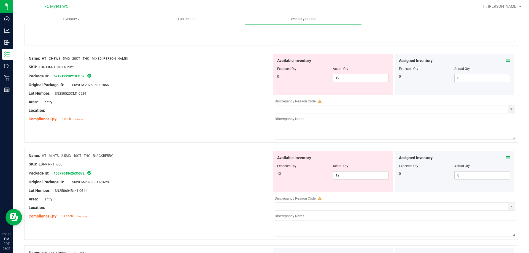
click at [506, 61] on icon at bounding box center [508, 61] width 4 height 4
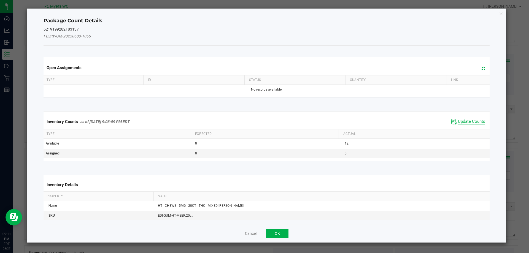
click at [459, 120] on span "Update Counts" at bounding box center [471, 122] width 27 height 6
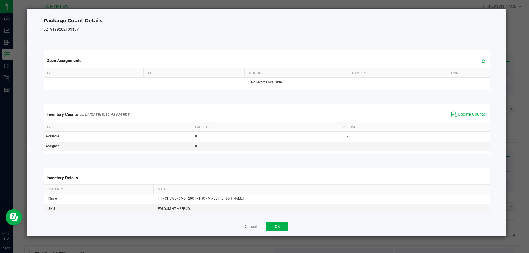
click at [274, 231] on div "Cancel OK" at bounding box center [266, 226] width 446 height 18
click at [279, 231] on div "Cancel OK" at bounding box center [266, 226] width 446 height 18
click at [278, 226] on button "OK" at bounding box center [277, 226] width 22 height 9
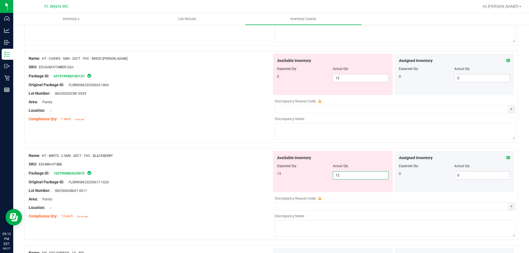
click at [357, 176] on span "12 12" at bounding box center [361, 175] width 56 height 8
type input "13"
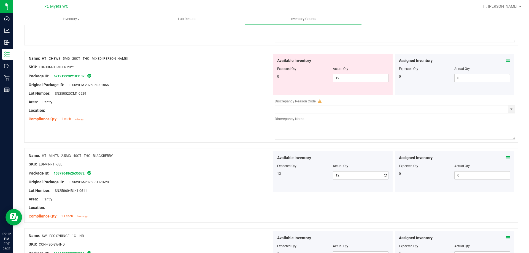
type input "13"
click at [259, 162] on div "SKU: EDI-MIN-HT-BBE" at bounding box center [150, 164] width 243 height 6
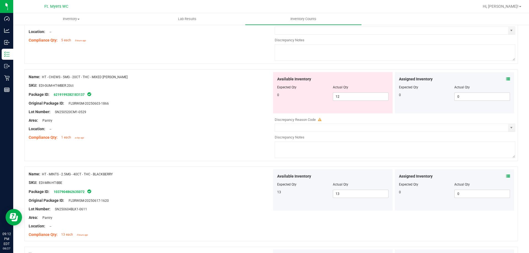
scroll to position [594, 0]
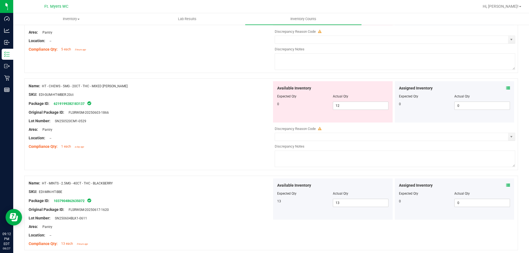
click at [506, 88] on icon at bounding box center [508, 88] width 4 height 4
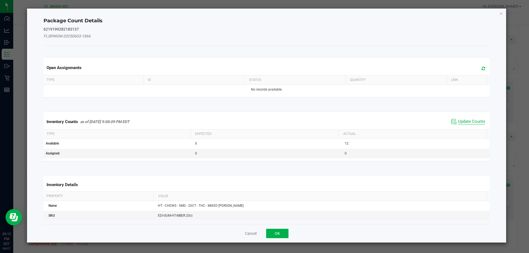
click at [471, 122] on span "Update Counts" at bounding box center [471, 122] width 27 height 6
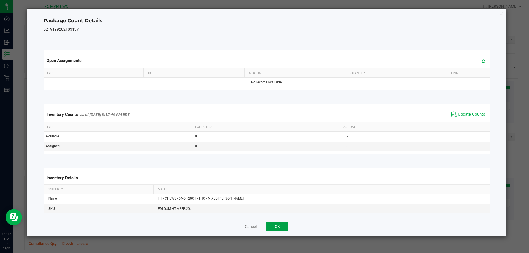
click at [275, 226] on button "OK" at bounding box center [277, 226] width 22 height 9
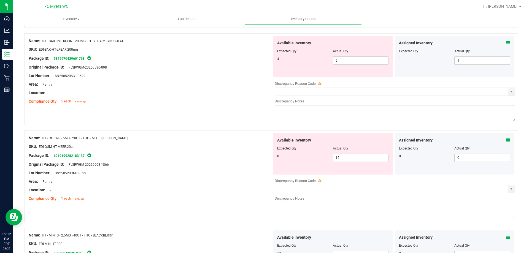
scroll to position [539, 0]
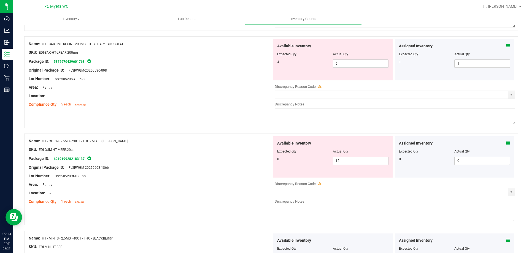
drag, startPoint x: 43, startPoint y: 140, endPoint x: 116, endPoint y: 140, distance: 73.8
click at [116, 140] on div "Name: HT - CHEWS - 5MG - 20CT - THC - MIXED [PERSON_NAME]" at bounding box center [150, 141] width 243 height 6
copy span "HT - CHEWS - 5MG - 20CT - THC - MIXED [PERSON_NAME]"
click at [172, 164] on div at bounding box center [150, 163] width 243 height 3
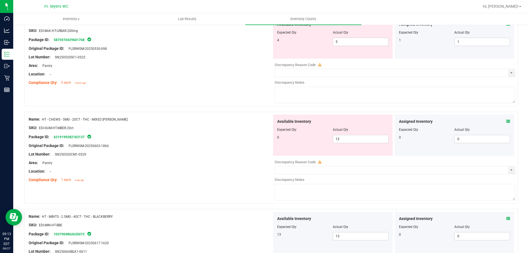
scroll to position [594, 0]
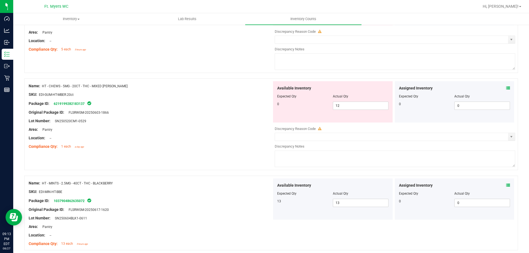
click at [506, 87] on icon at bounding box center [508, 88] width 4 height 4
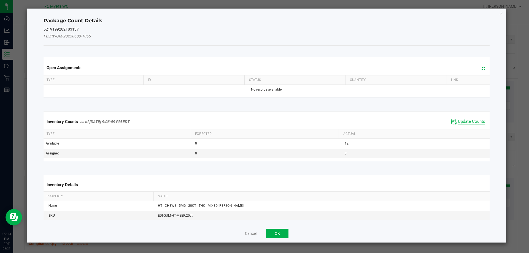
click at [473, 122] on span "Update Counts" at bounding box center [471, 122] width 27 height 6
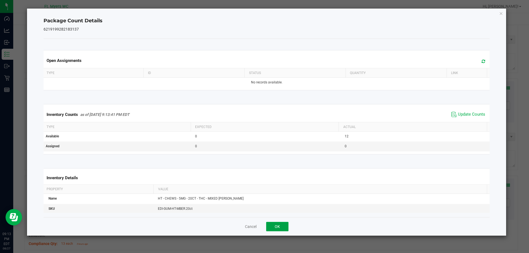
click at [282, 224] on button "OK" at bounding box center [277, 226] width 22 height 9
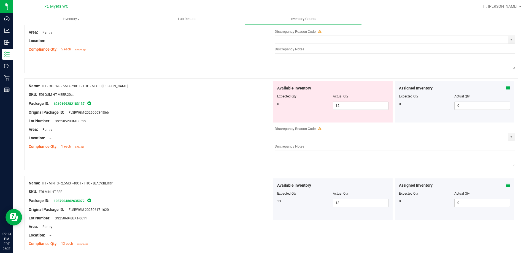
click at [506, 88] on icon at bounding box center [508, 88] width 4 height 4
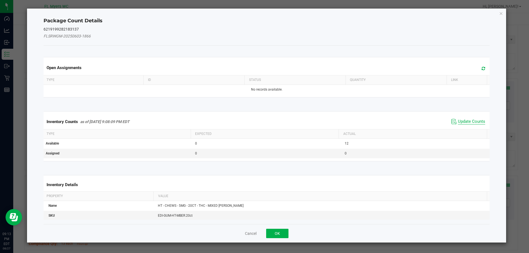
click at [469, 123] on span "Update Counts" at bounding box center [471, 122] width 27 height 6
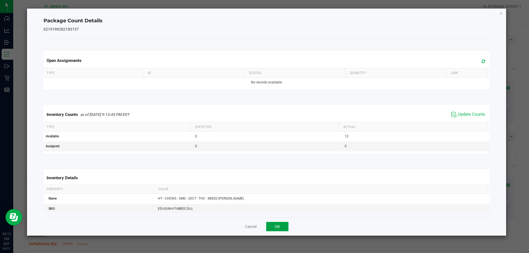
click at [281, 224] on button "OK" at bounding box center [277, 226] width 22 height 9
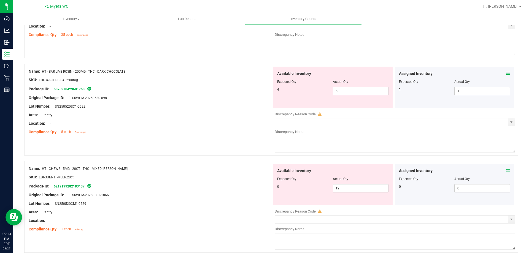
scroll to position [484, 0]
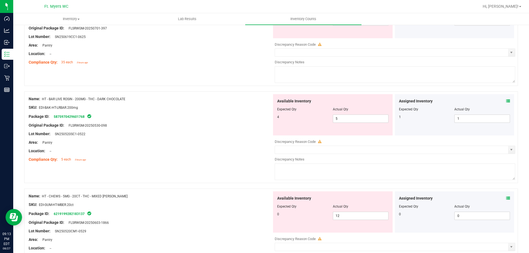
click at [506, 100] on div "Assigned Inventory Expected Qty Actual Qty 1 1 1" at bounding box center [453, 114] width 119 height 41
click at [506, 101] on icon at bounding box center [508, 101] width 4 height 4
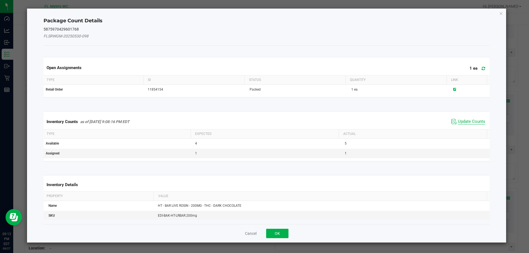
click at [472, 121] on span "Update Counts" at bounding box center [471, 122] width 27 height 6
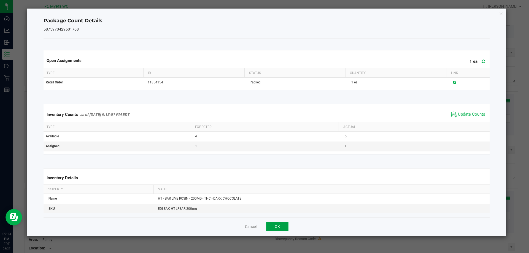
click at [272, 226] on button "OK" at bounding box center [277, 226] width 22 height 9
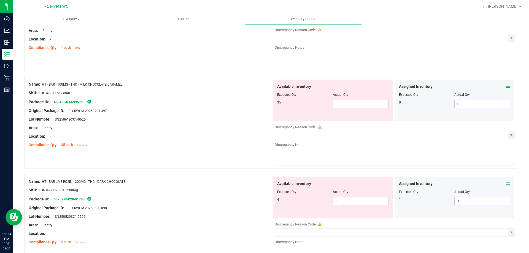
scroll to position [429, 0]
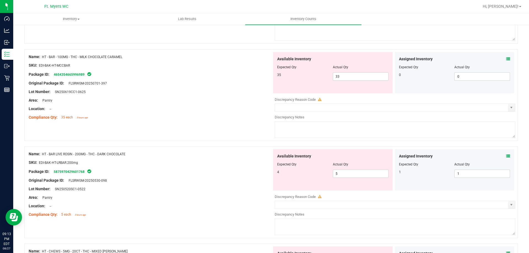
click at [506, 60] on icon at bounding box center [508, 59] width 4 height 4
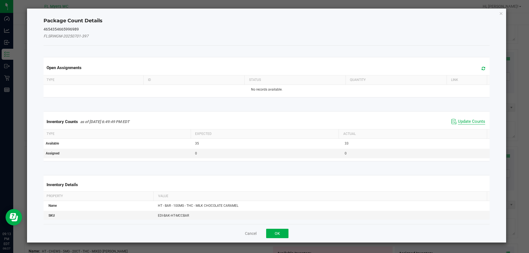
click at [467, 121] on span "Update Counts" at bounding box center [471, 122] width 27 height 6
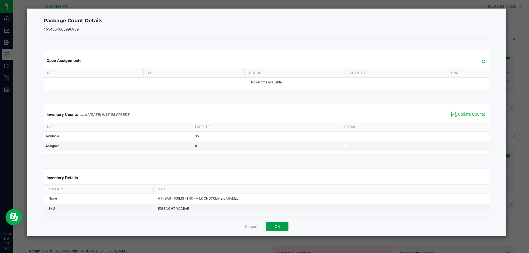
click at [280, 228] on button "OK" at bounding box center [277, 226] width 22 height 9
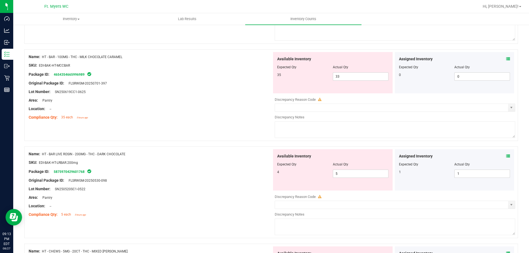
click at [220, 161] on div "SKU: EDI-BAK-HT-LRBAR.200mg" at bounding box center [150, 163] width 243 height 6
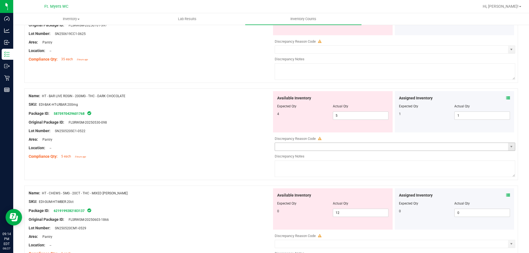
scroll to position [496, 0]
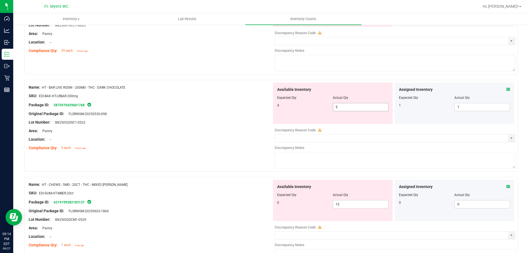
click at [342, 109] on span "5 5" at bounding box center [361, 107] width 56 height 8
type input "4"
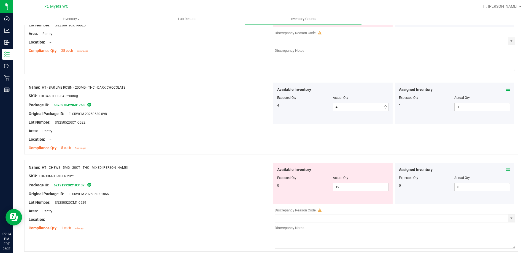
click at [160, 144] on div at bounding box center [150, 143] width 243 height 3
drag, startPoint x: 345, startPoint y: 188, endPoint x: 210, endPoint y: 178, distance: 135.6
click at [248, 188] on div "Name: HT - CHEWS - 5MG - 20CT - THC - MIXED [PERSON_NAME] SKU: EDI-GUM-HT-MBER.…" at bounding box center [270, 206] width 493 height 92
type input "0"
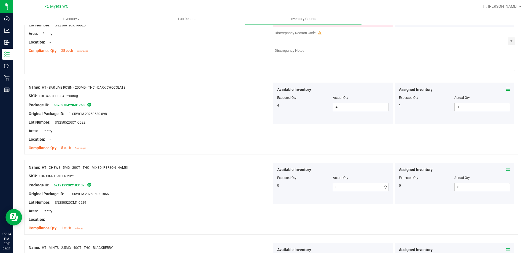
click at [211, 183] on div "Package ID: 6219199282183137" at bounding box center [150, 185] width 243 height 7
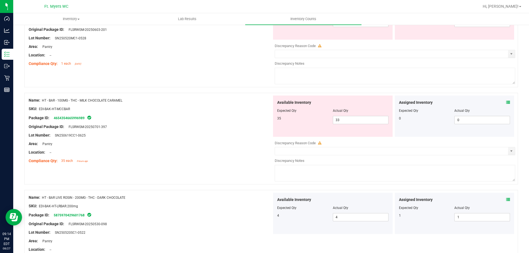
scroll to position [358, 0]
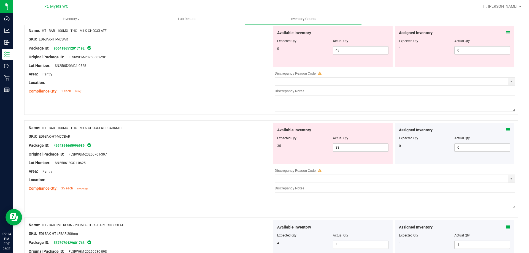
click at [506, 129] on icon at bounding box center [508, 130] width 4 height 4
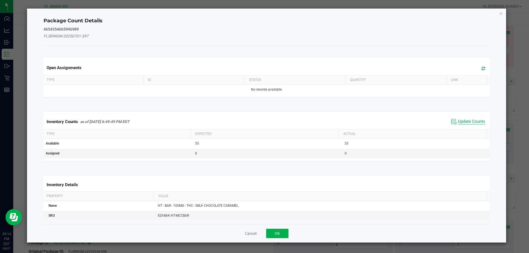
click at [466, 122] on span "Update Counts" at bounding box center [471, 122] width 27 height 6
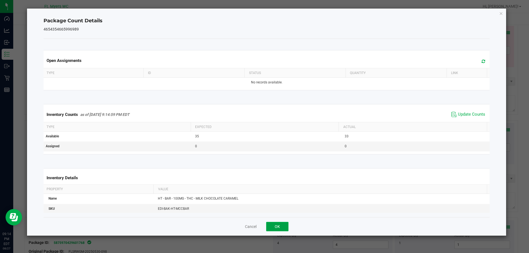
click at [272, 226] on button "OK" at bounding box center [277, 226] width 22 height 9
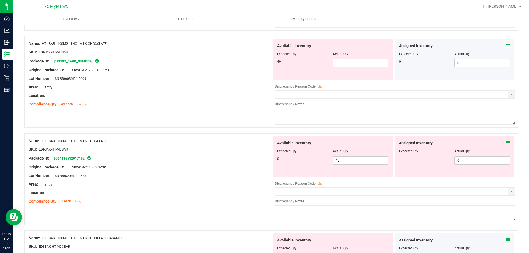
scroll to position [220, 0]
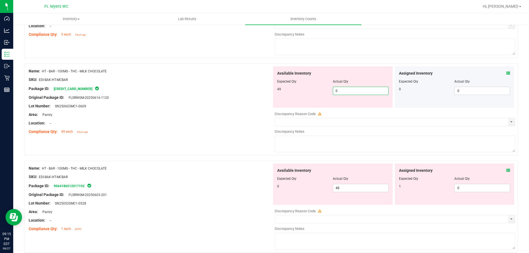
click at [358, 92] on span "0 0" at bounding box center [361, 91] width 56 height 8
type input "48"
click at [345, 186] on span "48 48" at bounding box center [361, 188] width 56 height 8
type input "4"
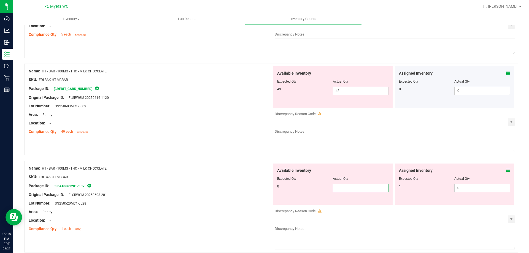
type input "0"
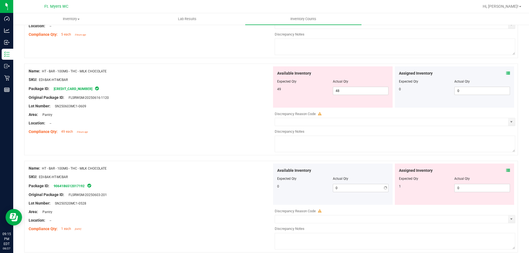
click at [242, 183] on div "Package ID: 9064186512017192" at bounding box center [150, 186] width 243 height 7
click at [473, 188] on span "0 0" at bounding box center [482, 188] width 56 height 8
type input "01"
type input "1"
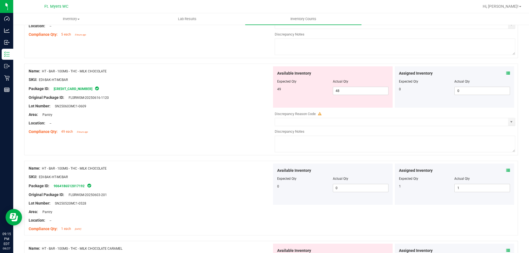
click at [238, 176] on div "SKU: EDI-BAK-HT-MCBAR" at bounding box center [150, 177] width 243 height 6
click at [506, 70] on span at bounding box center [508, 73] width 4 height 6
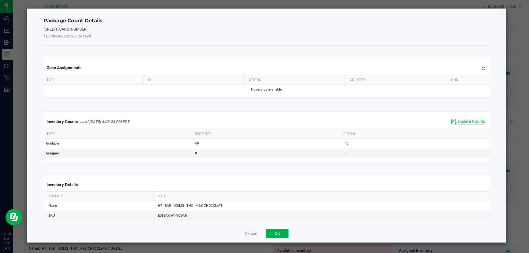
click at [458, 121] on span "Update Counts" at bounding box center [471, 122] width 27 height 6
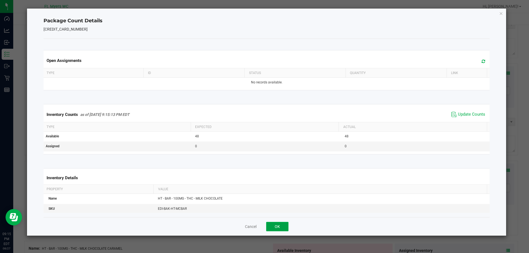
click at [283, 225] on button "OK" at bounding box center [277, 226] width 22 height 9
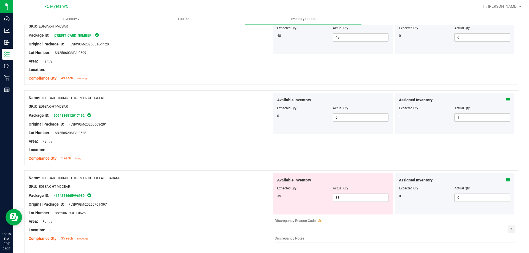
scroll to position [275, 0]
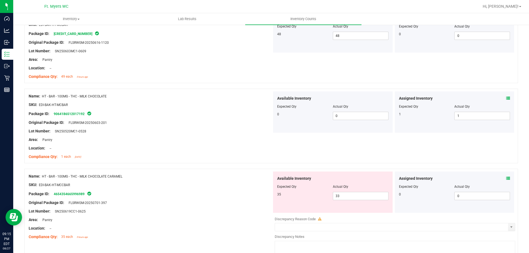
click at [506, 178] on icon at bounding box center [508, 178] width 4 height 4
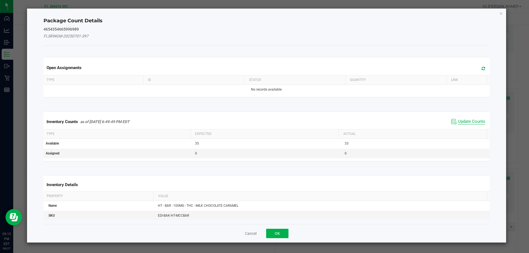
click at [459, 123] on span "Update Counts" at bounding box center [471, 122] width 27 height 6
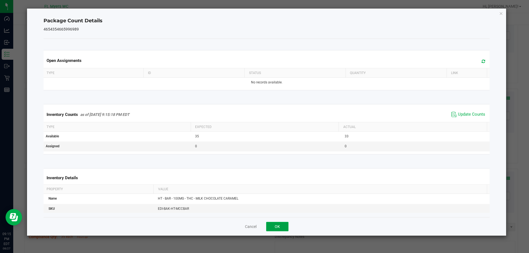
click at [280, 227] on button "OK" at bounding box center [277, 226] width 22 height 9
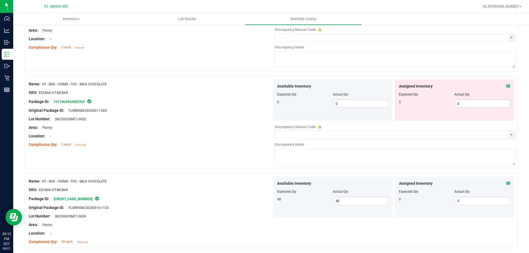
scroll to position [83, 0]
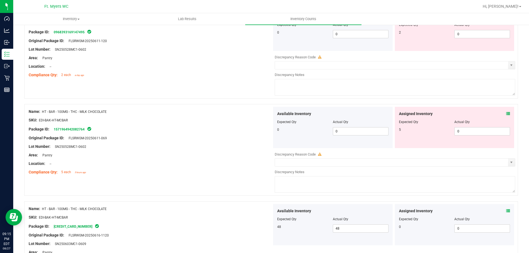
click at [507, 115] on div "Assigned Inventory Expected Qty Actual Qty 5 0 0" at bounding box center [453, 127] width 119 height 41
click at [506, 114] on icon at bounding box center [508, 114] width 4 height 4
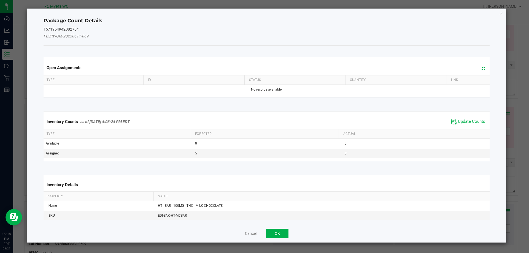
click at [465, 118] on span "Update Counts" at bounding box center [468, 122] width 37 height 8
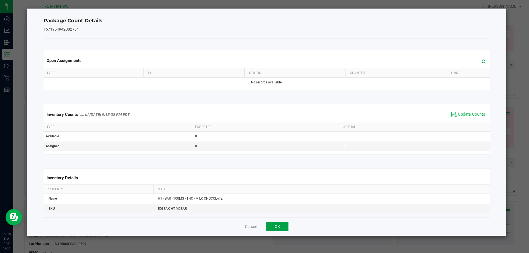
click at [281, 224] on button "OK" at bounding box center [277, 226] width 22 height 9
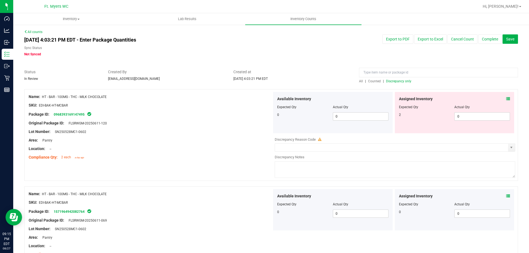
scroll to position [0, 0]
click at [506, 99] on icon at bounding box center [508, 99] width 4 height 4
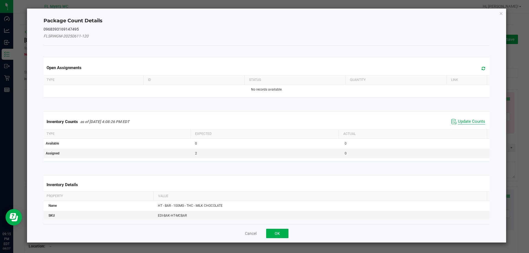
click at [462, 121] on span "Update Counts" at bounding box center [471, 122] width 27 height 6
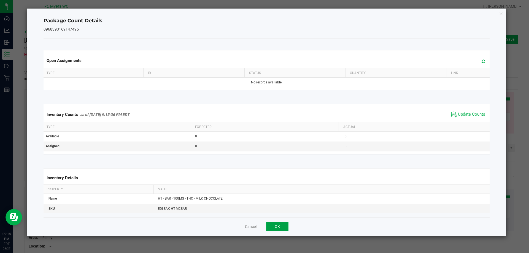
click at [270, 224] on button "OK" at bounding box center [277, 226] width 22 height 9
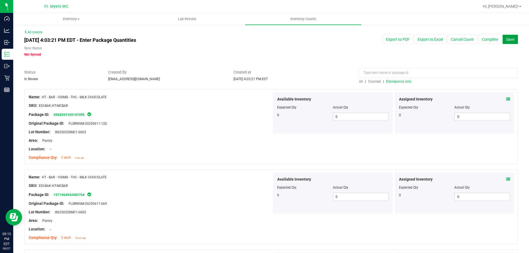
click at [506, 39] on span "Save" at bounding box center [510, 39] width 8 height 4
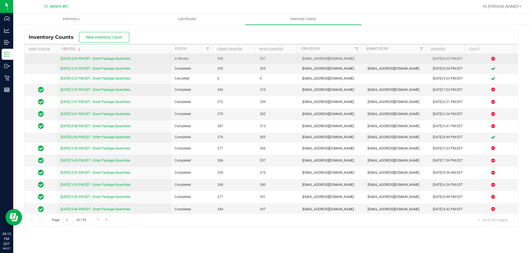
click at [116, 58] on link "[DATE] 4:03 PM EDT - Enter Package Quantities" at bounding box center [96, 59] width 70 height 4
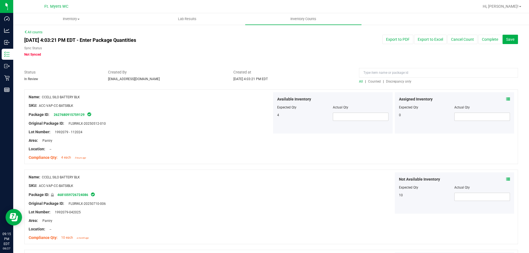
click at [397, 81] on span "Discrepancy only" at bounding box center [398, 82] width 25 height 4
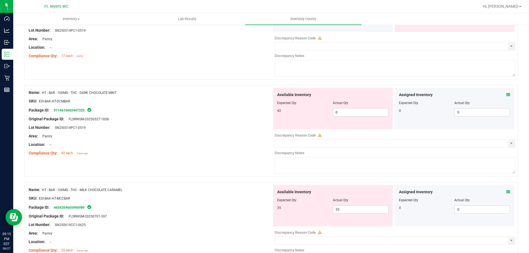
scroll to position [578, 0]
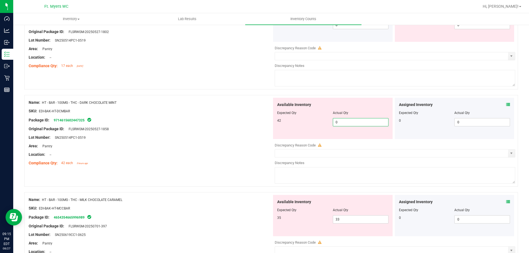
click at [348, 124] on span "0 0" at bounding box center [361, 122] width 56 height 8
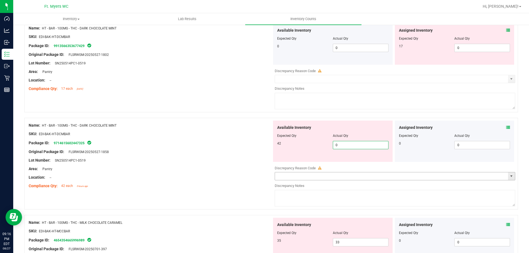
scroll to position [550, 0]
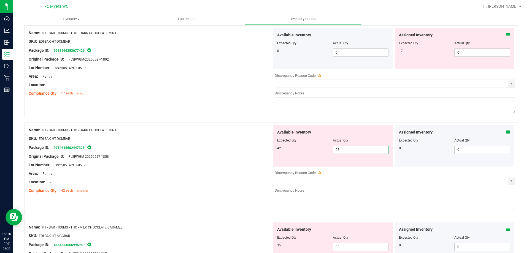
type input "058"
type input "58"
click at [224, 179] on div "Location: --" at bounding box center [150, 182] width 243 height 6
click at [230, 172] on div "Area: Pantry" at bounding box center [150, 174] width 243 height 6
click at [237, 179] on div at bounding box center [150, 177] width 243 height 3
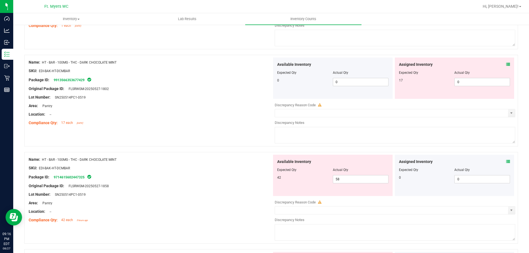
scroll to position [467, 0]
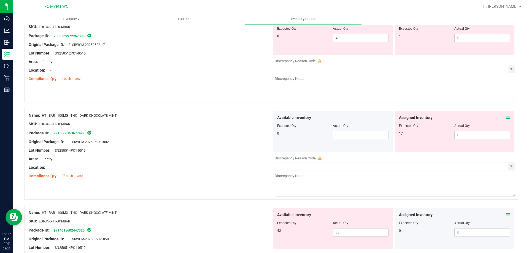
click at [506, 118] on icon at bounding box center [508, 118] width 4 height 4
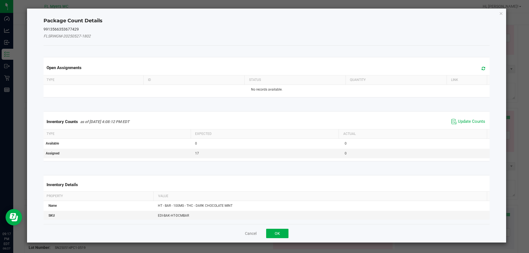
drag, startPoint x: 451, startPoint y: 118, endPoint x: 458, endPoint y: 118, distance: 6.6
click at [452, 118] on span "Update Counts" at bounding box center [468, 122] width 37 height 8
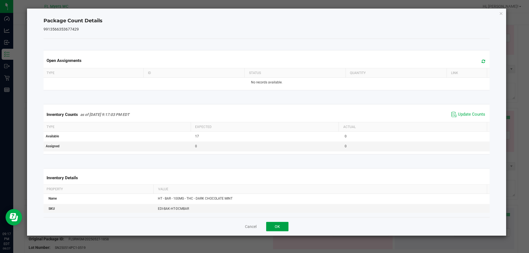
click at [283, 225] on button "OK" at bounding box center [277, 226] width 22 height 9
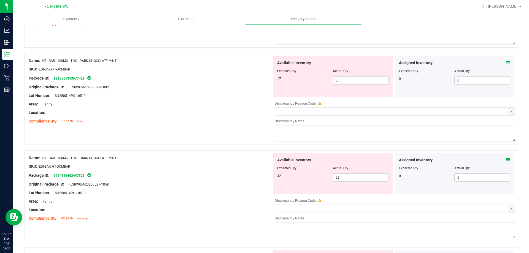
scroll to position [522, 0]
click at [341, 178] on span "58 58" at bounding box center [361, 177] width 56 height 8
type input "5"
type input "42"
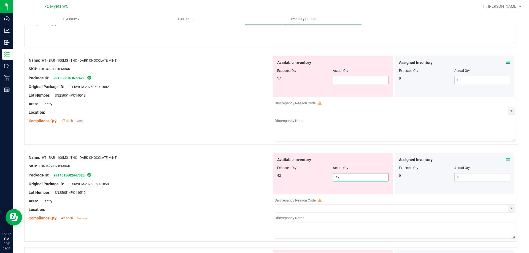
click at [344, 78] on span "0 0" at bounding box center [361, 80] width 56 height 8
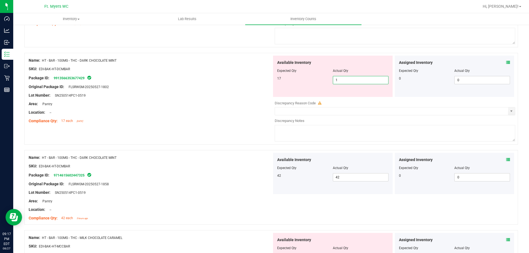
type input "17"
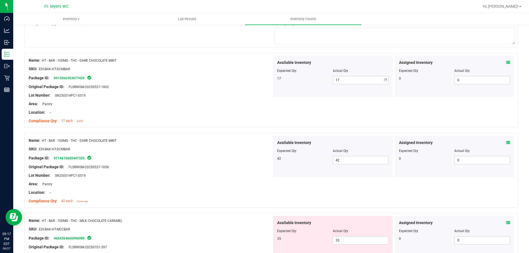
click at [209, 88] on div "Original Package ID: FLSRWGM-20250527-1802" at bounding box center [150, 87] width 243 height 6
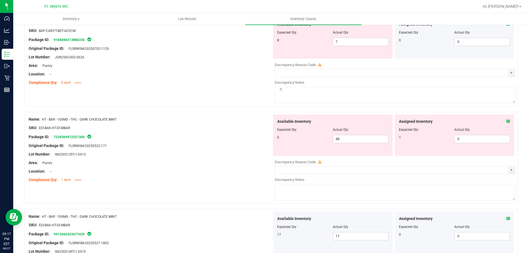
scroll to position [357, 0]
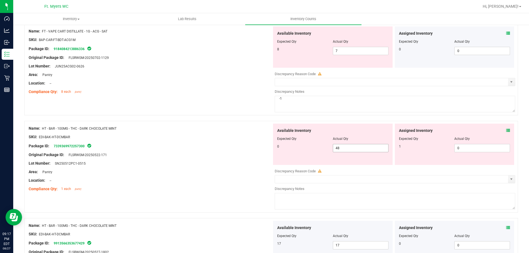
click at [351, 151] on span "48 48" at bounding box center [361, 148] width 56 height 8
type input "4"
type input "0"
click at [227, 154] on div "Original Package ID: FLSRWGM-20250522-171" at bounding box center [150, 155] width 243 height 6
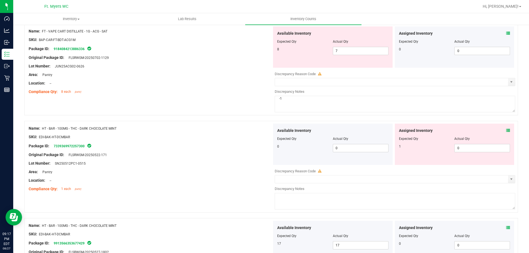
click at [506, 130] on icon at bounding box center [508, 131] width 4 height 4
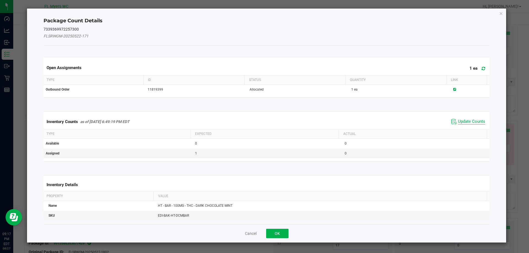
click at [472, 121] on span "Update Counts" at bounding box center [471, 122] width 27 height 6
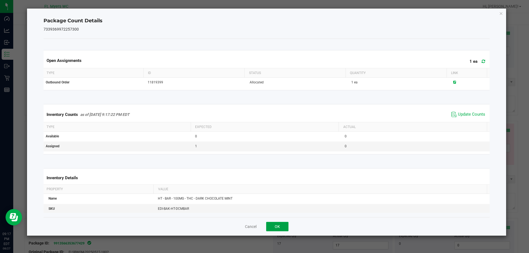
click at [278, 225] on button "OK" at bounding box center [277, 226] width 22 height 9
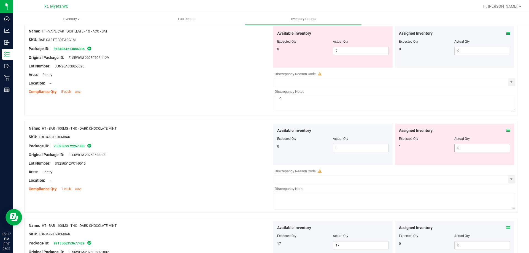
click at [478, 149] on span "0 0" at bounding box center [482, 148] width 56 height 8
type input "01"
type input "1"
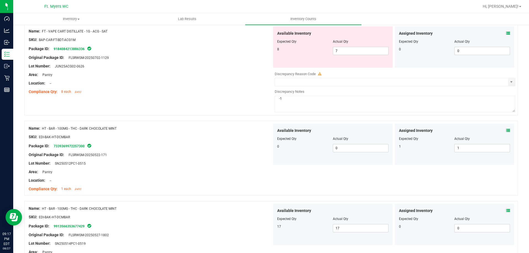
click at [283, 151] on div "0 0 0" at bounding box center [332, 148] width 111 height 8
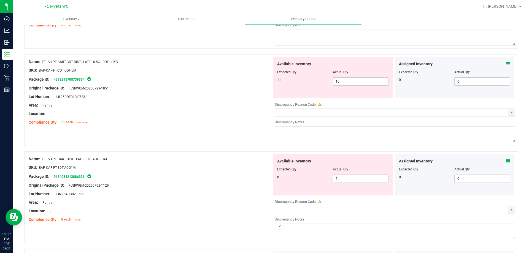
scroll to position [220, 0]
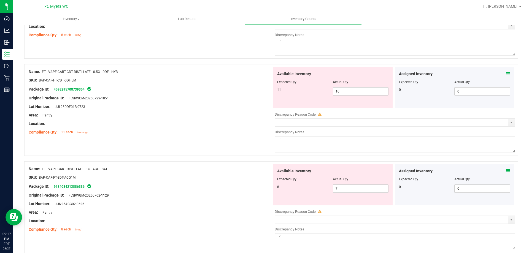
click at [506, 170] on icon at bounding box center [508, 171] width 4 height 4
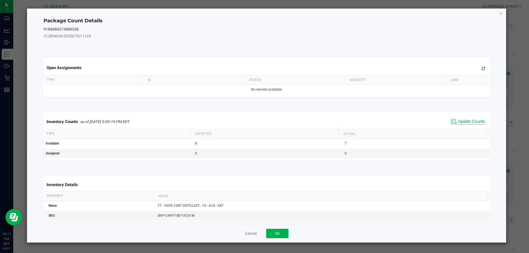
click at [465, 120] on span "Update Counts" at bounding box center [471, 122] width 27 height 6
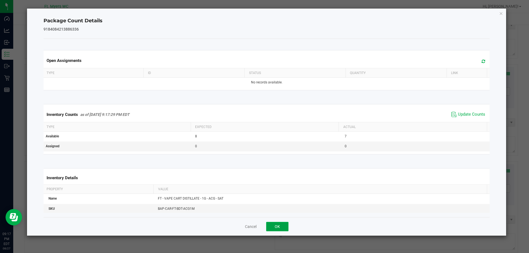
click at [278, 230] on button "OK" at bounding box center [277, 226] width 22 height 9
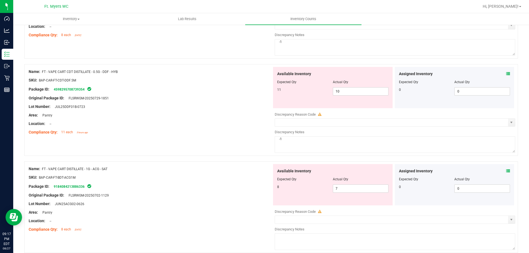
click at [506, 72] on icon at bounding box center [508, 74] width 4 height 4
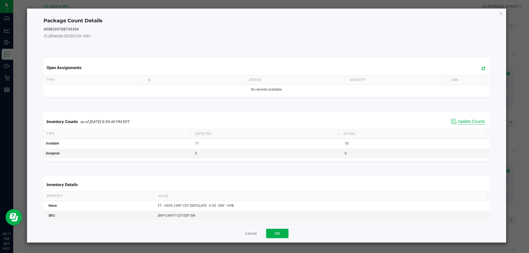
click at [469, 119] on span "Update Counts" at bounding box center [471, 122] width 27 height 6
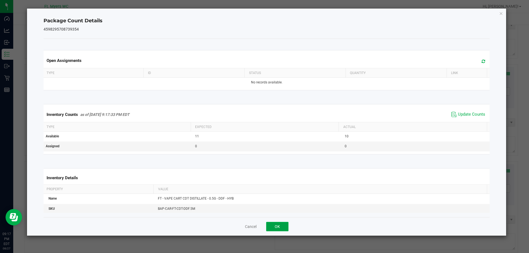
click at [271, 229] on button "OK" at bounding box center [277, 226] width 22 height 9
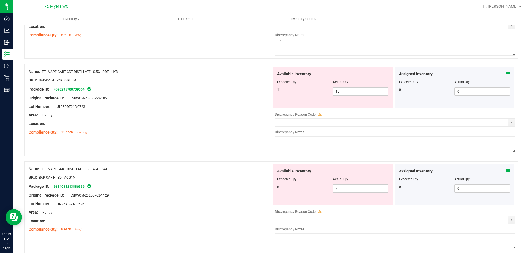
click at [213, 202] on div "Lot Number: JUN25ACG02-0626" at bounding box center [150, 204] width 243 height 6
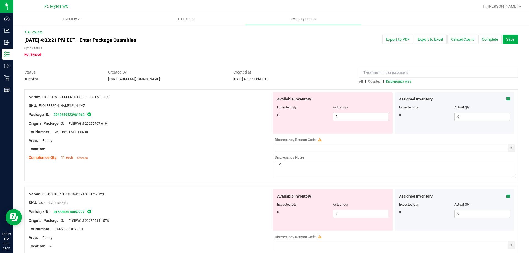
scroll to position [55, 0]
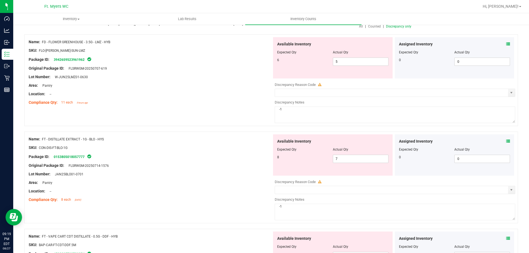
click at [506, 142] on icon at bounding box center [508, 141] width 4 height 4
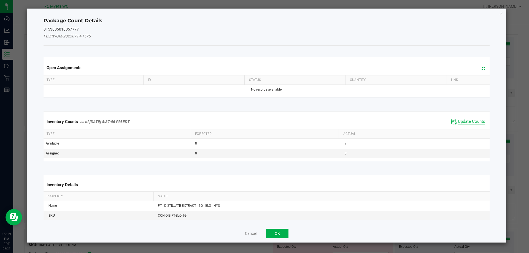
click at [470, 122] on span "Update Counts" at bounding box center [471, 122] width 27 height 6
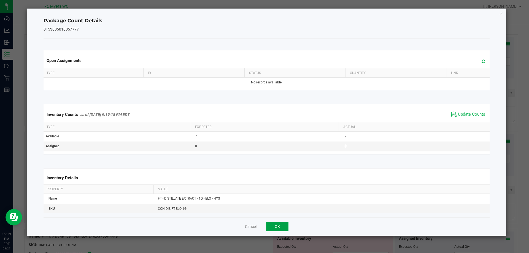
click at [281, 226] on button "OK" at bounding box center [277, 226] width 22 height 9
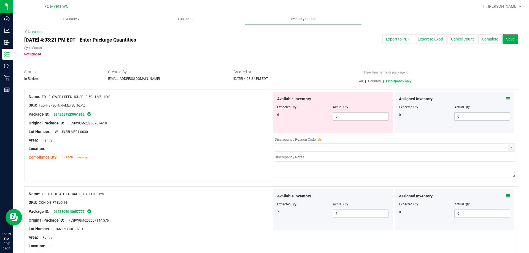
scroll to position [0, 0]
click at [506, 98] on icon at bounding box center [508, 99] width 4 height 4
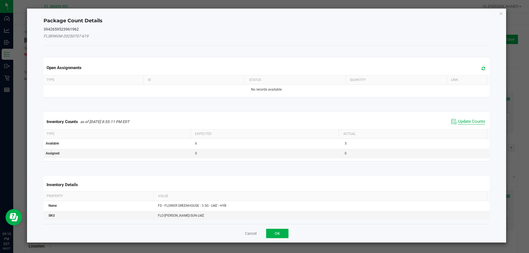
click at [467, 122] on span "Update Counts" at bounding box center [471, 122] width 27 height 6
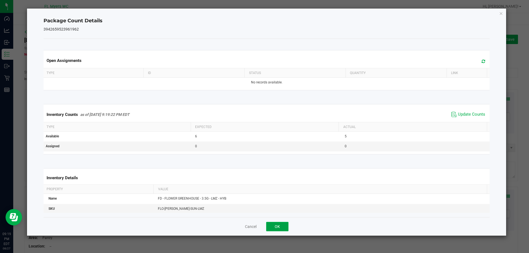
click at [280, 225] on button "OK" at bounding box center [277, 226] width 22 height 9
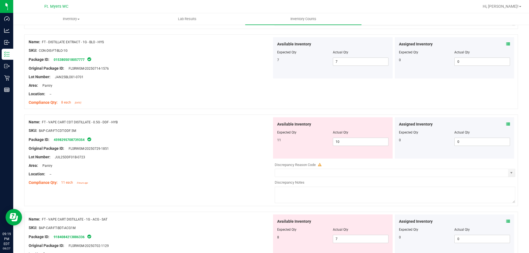
scroll to position [220, 0]
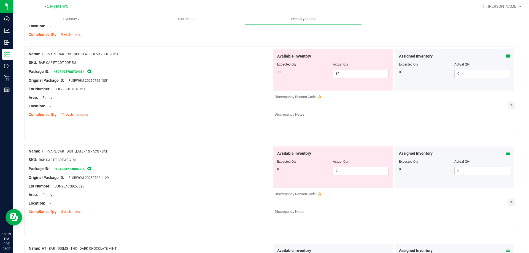
click at [506, 55] on icon at bounding box center [508, 56] width 4 height 4
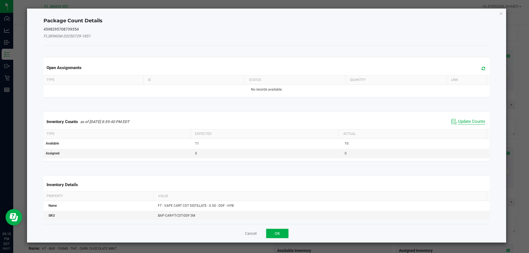
click at [471, 121] on span "Update Counts" at bounding box center [471, 122] width 27 height 6
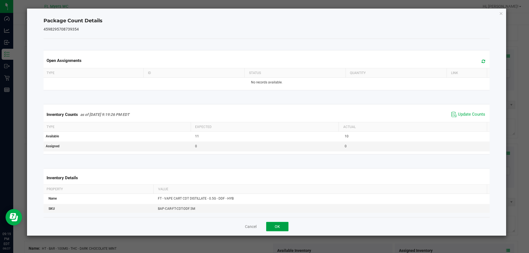
click at [281, 229] on button "OK" at bounding box center [277, 226] width 22 height 9
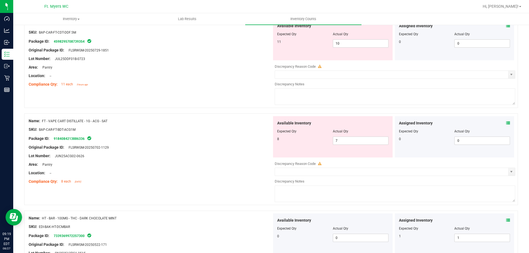
scroll to position [275, 0]
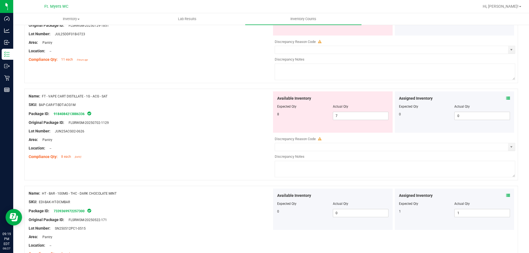
click at [502, 98] on div "Assigned Inventory" at bounding box center [454, 99] width 111 height 6
click at [506, 97] on icon at bounding box center [508, 98] width 4 height 4
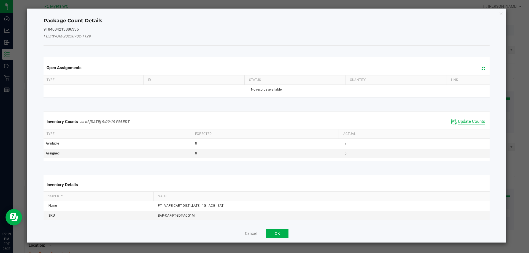
click at [473, 121] on span "Update Counts" at bounding box center [471, 122] width 27 height 6
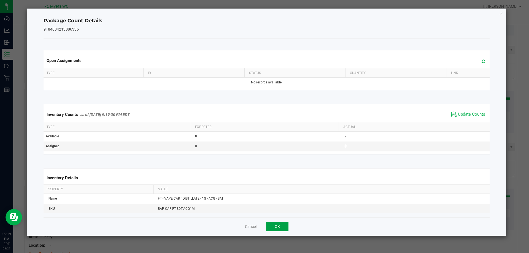
click at [280, 226] on button "OK" at bounding box center [277, 226] width 22 height 9
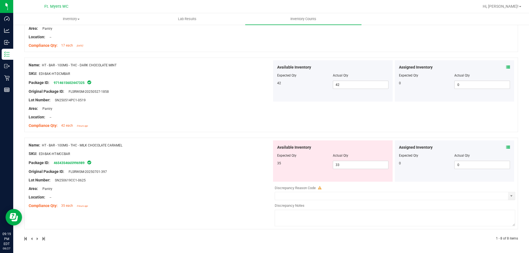
scroll to position [564, 0]
click at [506, 148] on icon at bounding box center [508, 147] width 4 height 4
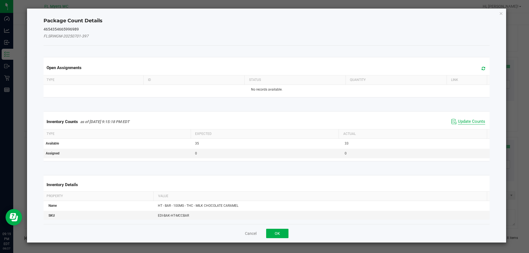
click at [463, 122] on span "Update Counts" at bounding box center [471, 122] width 27 height 6
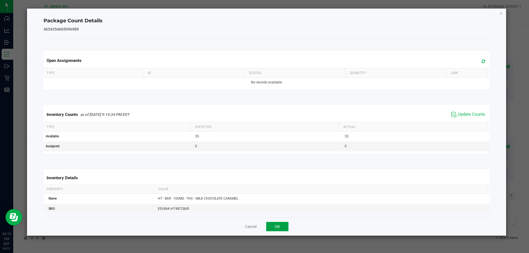
click at [271, 226] on button "OK" at bounding box center [277, 226] width 22 height 9
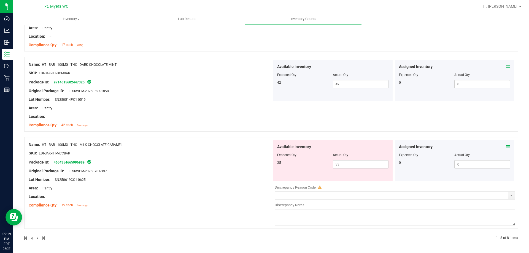
click at [237, 189] on div "Area: Pantry" at bounding box center [150, 188] width 243 height 6
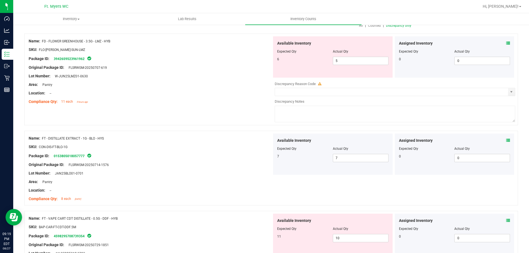
scroll to position [0, 0]
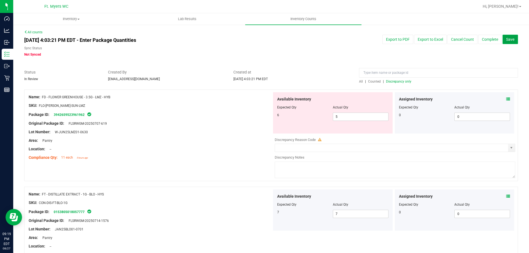
click at [506, 39] on span "Save" at bounding box center [510, 39] width 8 height 4
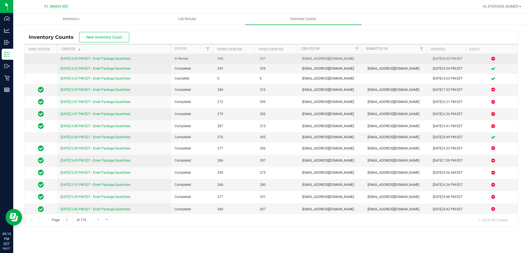
click at [96, 58] on link "[DATE] 4:03 PM EDT - Enter Package Quantities" at bounding box center [96, 59] width 70 height 4
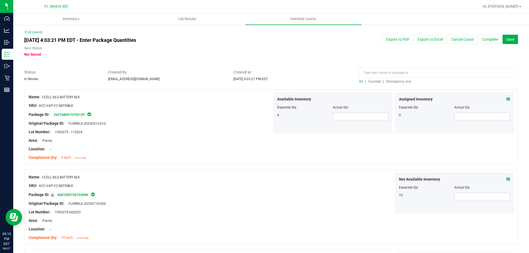
click at [399, 80] on span "Discrepancy only" at bounding box center [398, 82] width 25 height 4
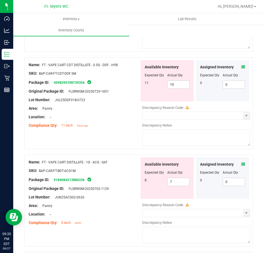
scroll to position [165, 0]
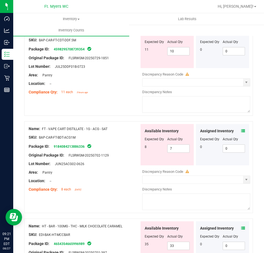
click at [116, 169] on div "Area: Pantry" at bounding box center [84, 172] width 111 height 6
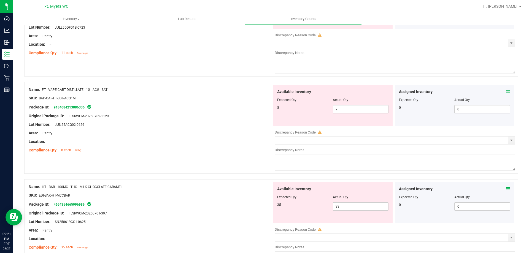
scroll to position [244, 0]
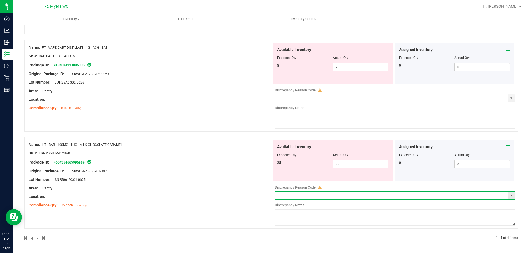
click at [283, 199] on input "text" at bounding box center [391, 196] width 233 height 8
click at [510, 195] on span "select" at bounding box center [511, 196] width 7 height 8
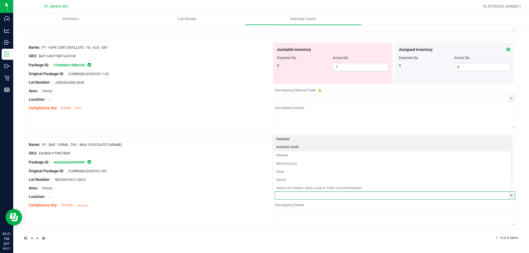
click at [290, 148] on li "Inventory Audit" at bounding box center [392, 147] width 238 height 8
type input "Inventory Audit"
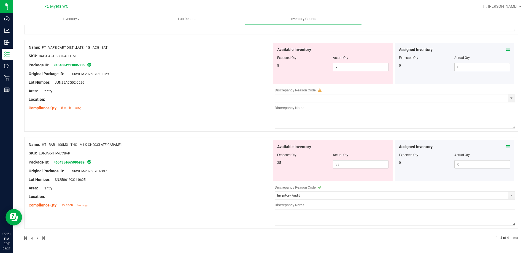
click at [293, 220] on textarea at bounding box center [394, 217] width 240 height 17
type textarea "-"
type textarea "incorrect item sold"
click at [280, 100] on input "text" at bounding box center [391, 98] width 233 height 8
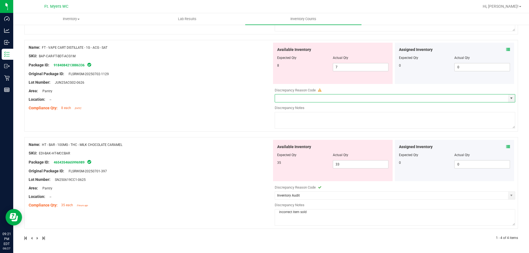
click at [514, 100] on div "All counts [DATE] 4:03:21 PM EDT - Enter Package Quantities Sync Status Not Syn…" at bounding box center [270, 16] width 515 height 473
click at [510, 100] on span at bounding box center [394, 98] width 240 height 8
click at [511, 99] on div "Name: FT - VAPE CART DISTILLATE - 1G - ACG - SAT SKU: BAP-CAR-FT-BDT-ACG1M Pack…" at bounding box center [270, 86] width 493 height 92
click at [509, 96] on span "select" at bounding box center [511, 98] width 4 height 4
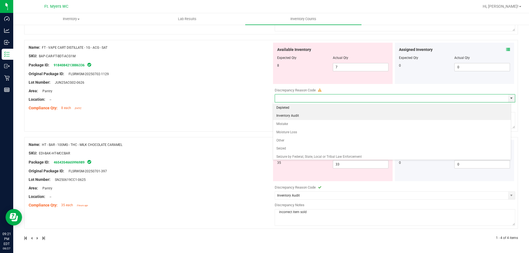
click at [277, 114] on li "Inventory Audit" at bounding box center [392, 116] width 238 height 8
type input "Inventory Audit"
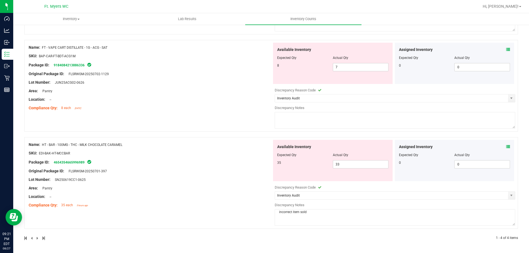
drag, startPoint x: 311, startPoint y: 216, endPoint x: 255, endPoint y: 215, distance: 55.6
click at [256, 215] on div "Name: HT - BAR - 100MG - THC - MILK CHOCOLATE CARAMEL SKU: EDI-BAK-HT-MCCBAR Pa…" at bounding box center [270, 183] width 493 height 92
click at [284, 120] on textarea at bounding box center [394, 120] width 240 height 17
paste textarea "incorrect item sold"
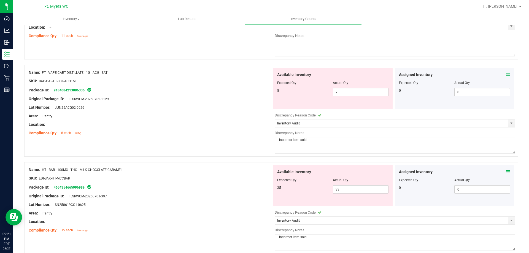
scroll to position [134, 0]
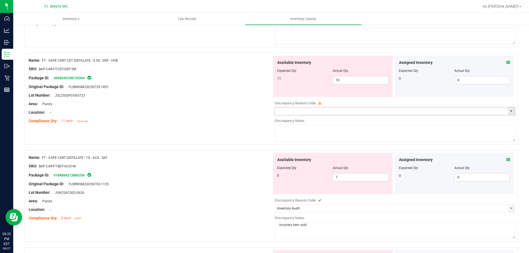
type textarea "incorrect item sold"
click at [309, 114] on input "text" at bounding box center [391, 111] width 233 height 8
click at [310, 133] on textarea at bounding box center [394, 133] width 240 height 17
paste textarea "incorrect item sold"
click at [509, 111] on span "select" at bounding box center [511, 111] width 4 height 4
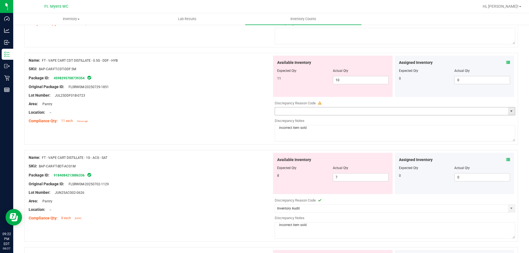
type textarea "incorrect item sold"
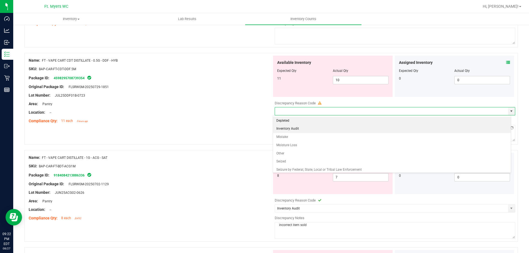
click at [288, 126] on li "Inventory Audit" at bounding box center [392, 129] width 238 height 8
type input "Inventory Audit"
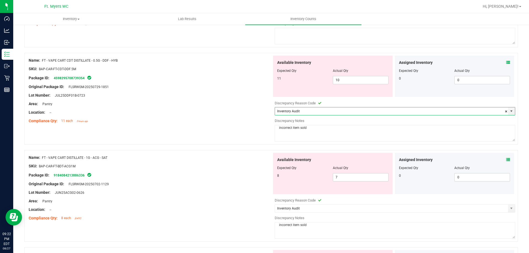
click at [258, 122] on div "Compliance Qty: 11 each 5 hours ago" at bounding box center [150, 121] width 243 height 6
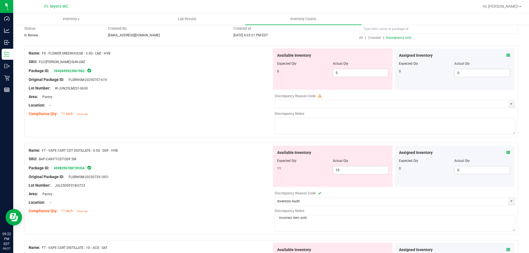
scroll to position [24, 0]
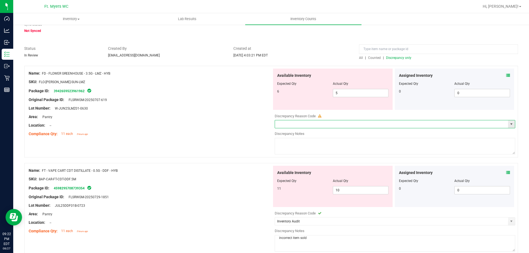
click at [285, 124] on input "text" at bounding box center [391, 124] width 233 height 8
click at [509, 124] on span "select" at bounding box center [511, 124] width 4 height 4
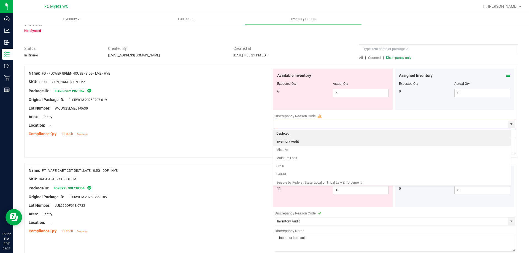
click at [281, 141] on li "Inventory Audit" at bounding box center [392, 142] width 238 height 8
type input "Inventory Audit"
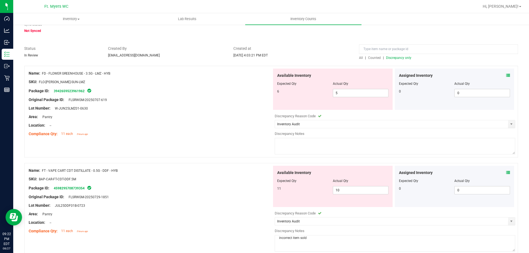
click at [288, 148] on textarea at bounding box center [394, 146] width 240 height 17
paste textarea "incorrect item sold"
type textarea "incorrect item sold"
click at [230, 150] on div "Name: FD - FLOWER GREENHOUSE - 3.5G - LMZ - HYB SKU: FLO-[PERSON_NAME]-SUN-LMZ …" at bounding box center [270, 112] width 493 height 92
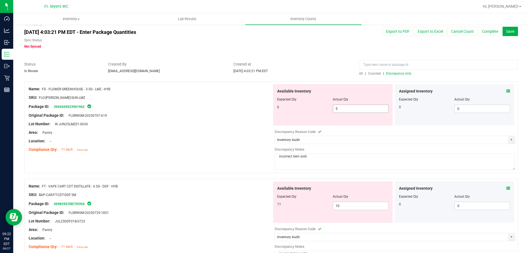
scroll to position [0, 0]
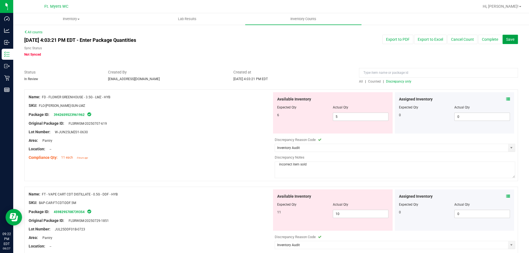
click at [506, 39] on span "Save" at bounding box center [510, 39] width 8 height 4
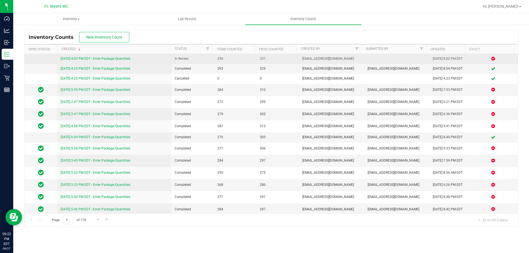
click at [89, 58] on link "[DATE] 4:03 PM EDT - Enter Package Quantities" at bounding box center [96, 59] width 70 height 4
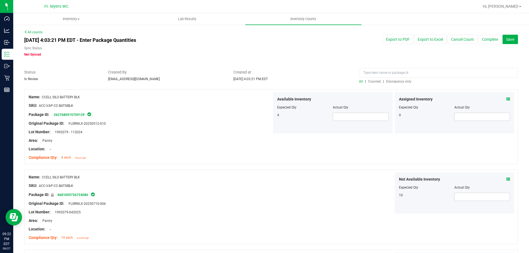
click at [404, 81] on span "Discrepancy only" at bounding box center [398, 82] width 25 height 4
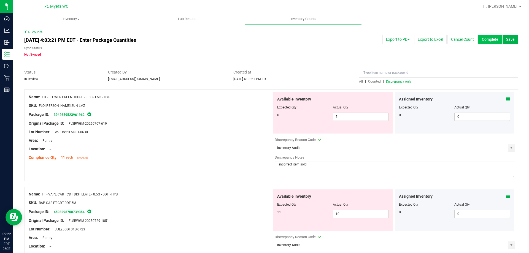
click at [482, 35] on button "Complete" at bounding box center [489, 39] width 23 height 9
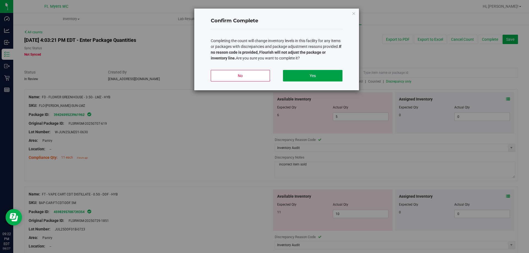
click at [310, 78] on button "Yes" at bounding box center [312, 76] width 59 height 12
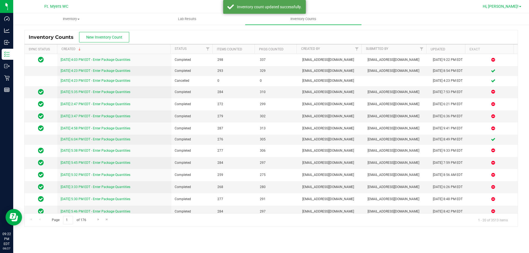
click at [509, 5] on span "Hi, [PERSON_NAME]!" at bounding box center [500, 6] width 36 height 4
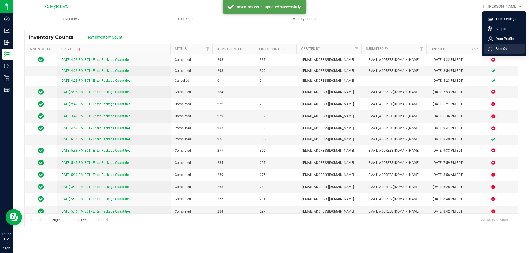
click at [502, 49] on span "Sign Out" at bounding box center [500, 49] width 16 height 6
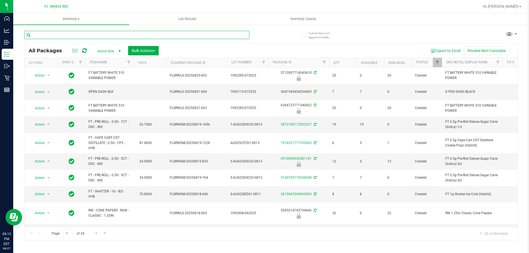
click at [141, 37] on input "text" at bounding box center [136, 35] width 225 height 8
paste input "HT - CHEWS - 5MG - 20CT - THC - MIXED [PERSON_NAME]"
type input "HT - CHEWS - 5MG - 20CT - THC - MIXED [PERSON_NAME]"
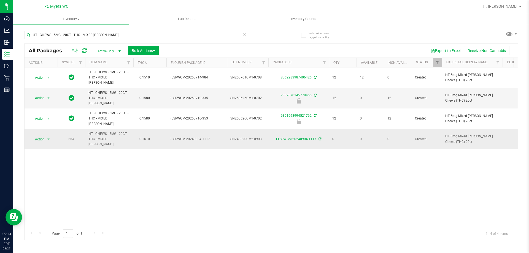
click at [320, 137] on icon at bounding box center [319, 138] width 3 height 3
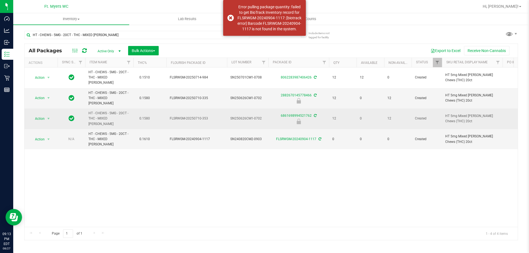
click at [315, 114] on icon at bounding box center [315, 115] width 3 height 3
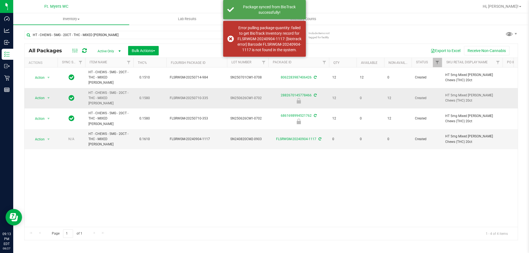
click at [315, 94] on icon at bounding box center [315, 95] width 3 height 3
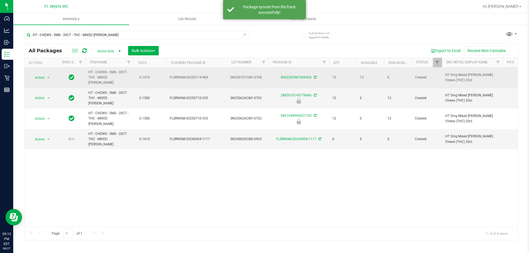
click at [314, 76] on icon at bounding box center [315, 77] width 3 height 3
